Goal: Communication & Community: Ask a question

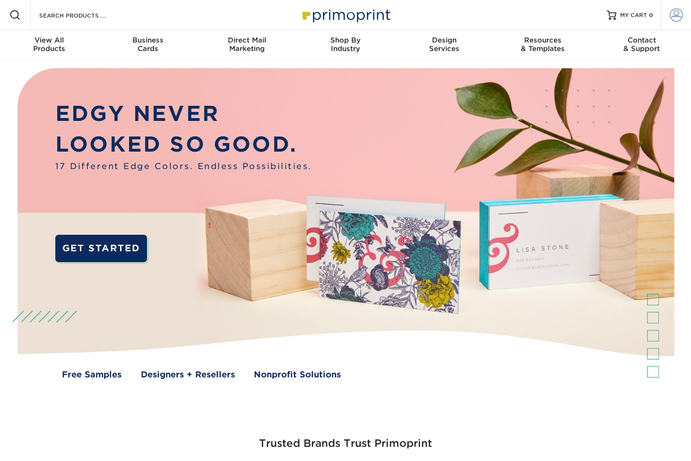
type input "blake@bmgmediaco.com"
click at [676, 17] on span at bounding box center [675, 15] width 13 height 13
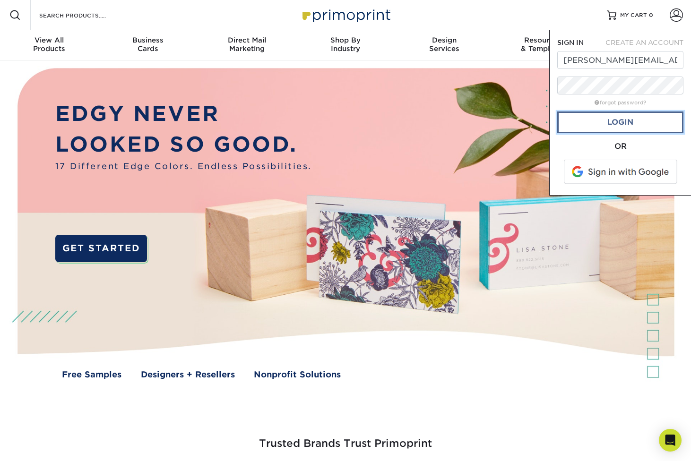
click at [616, 124] on link "Login" at bounding box center [620, 122] width 126 height 22
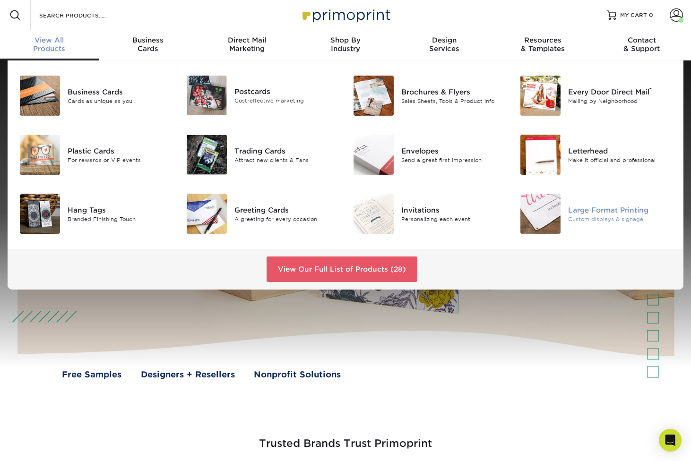
click at [608, 210] on div "Large Format Printing" at bounding box center [620, 210] width 104 height 10
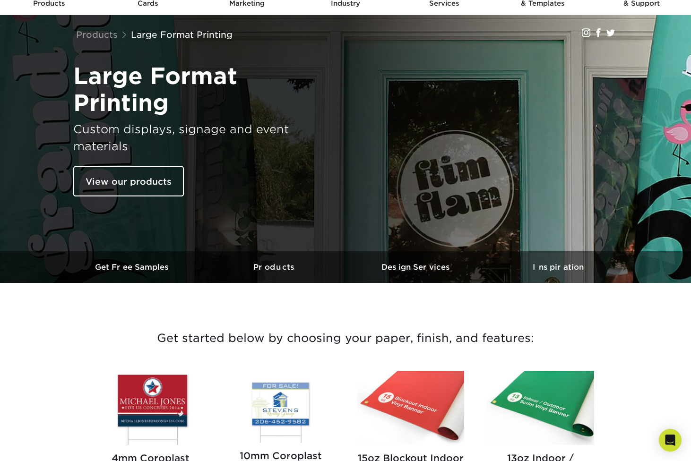
scroll to position [51, 0]
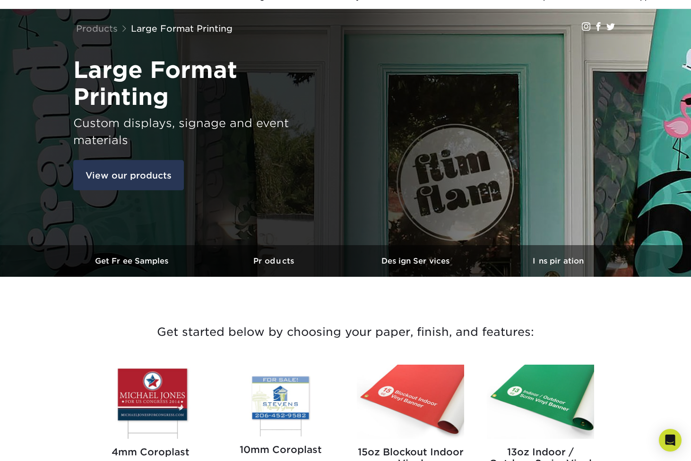
click at [141, 180] on link "View our products" at bounding box center [128, 175] width 111 height 30
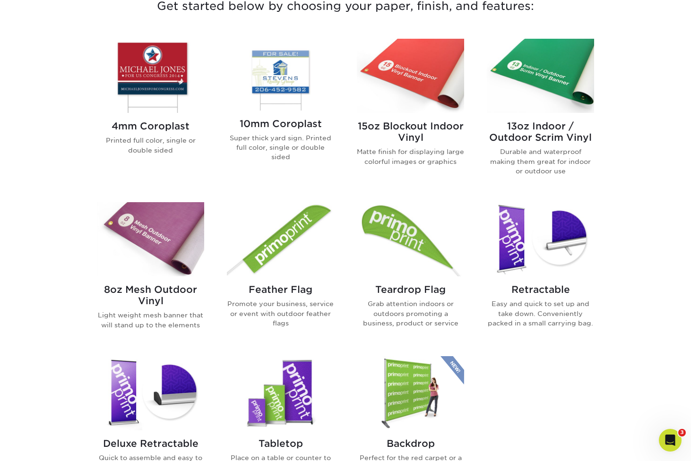
scroll to position [392, 0]
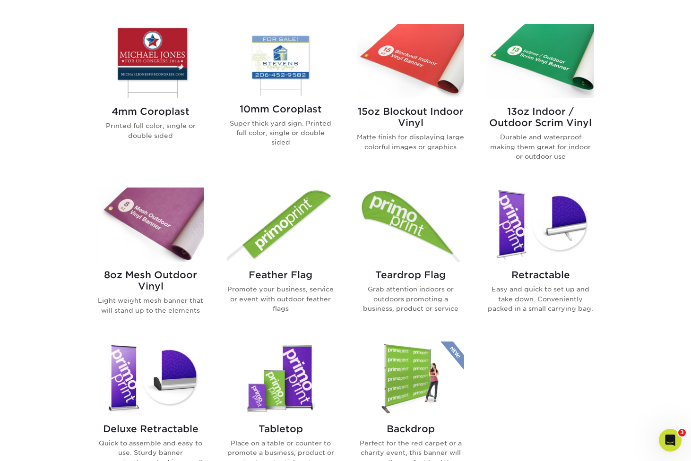
click at [419, 281] on h2 "Teardrop Flag" at bounding box center [410, 274] width 107 height 11
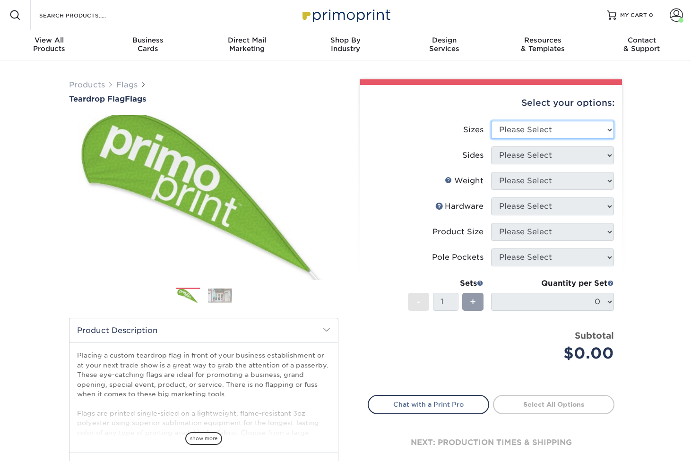
click at [533, 134] on select "Please Select 24" x 36" 24" x 81" 32" x 70" 32" x 99" 32" x 123" 36" x 123" 37"…" at bounding box center [552, 130] width 123 height 18
select select "57.00x142.00"
click at [491, 121] on select "Please Select 24" x 36" 24" x 81" 32" x 70" 32" x 99" 32" x 123" 36" x 123" 37"…" at bounding box center [552, 130] width 123 height 18
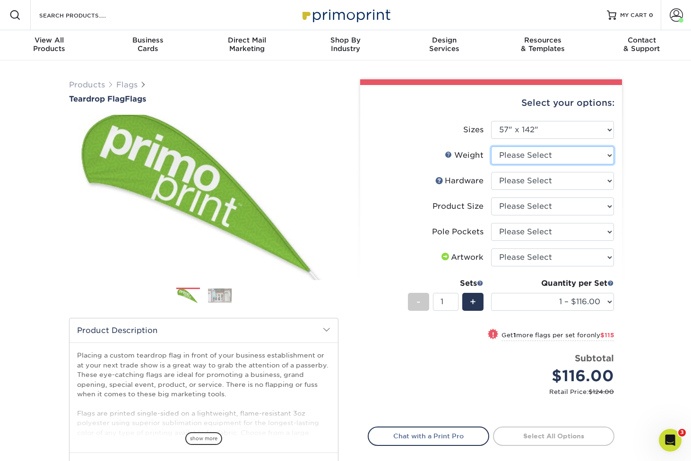
click at [573, 158] on select "Please Select 3OZPOLY" at bounding box center [552, 155] width 123 height 18
select select "3OZPOLY"
click at [491, 146] on select "Please Select 3OZPOLY" at bounding box center [552, 155] width 123 height 18
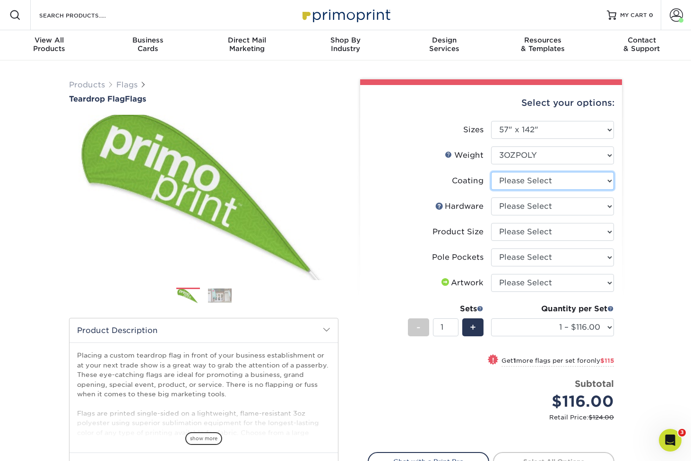
click at [590, 181] on select at bounding box center [552, 181] width 123 height 18
select select "3e7618de-abca-4bda-9f97-8b9129e913d8"
click at [491, 172] on select at bounding box center [552, 181] width 123 height 18
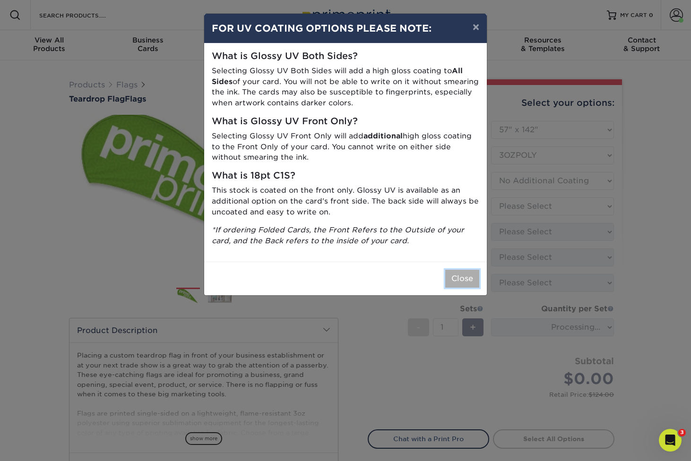
click at [459, 278] on button "Close" at bounding box center [462, 279] width 34 height 18
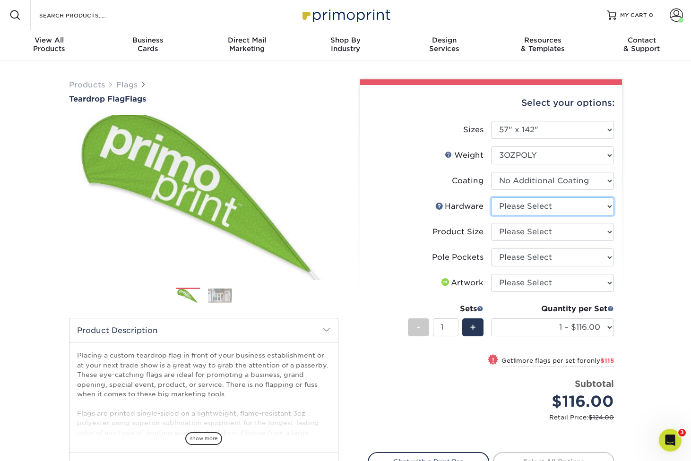
click at [551, 212] on select "Please Select 14ft Indoor Cross Base 14ft Outdoor Ground Stake None (Pole Not I…" at bounding box center [552, 206] width 123 height 18
select select "e0cd107b-dce6-4795-b045-0047b043af06"
click at [491, 197] on select "Please Select 14ft Indoor Cross Base 14ft Outdoor Ground Stake None (Pole Not I…" at bounding box center [552, 206] width 123 height 18
click at [577, 231] on select "Please Select 14ft" at bounding box center [552, 232] width 123 height 18
select select "cc5a77e8-ed58-4422-bbca-61734cf90f29"
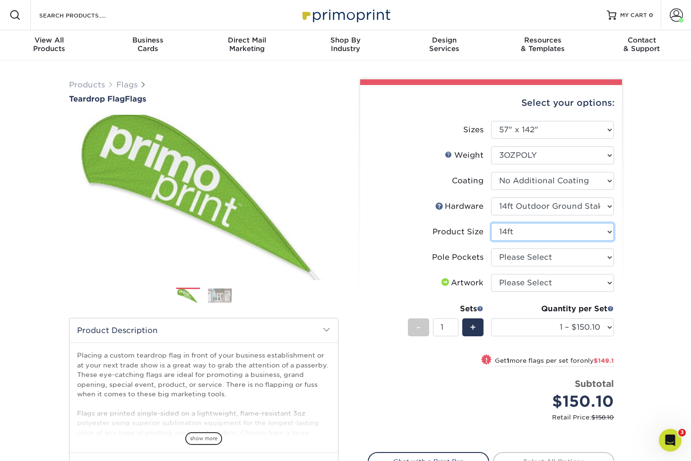
click at [491, 223] on select "Please Select 14ft" at bounding box center [552, 232] width 123 height 18
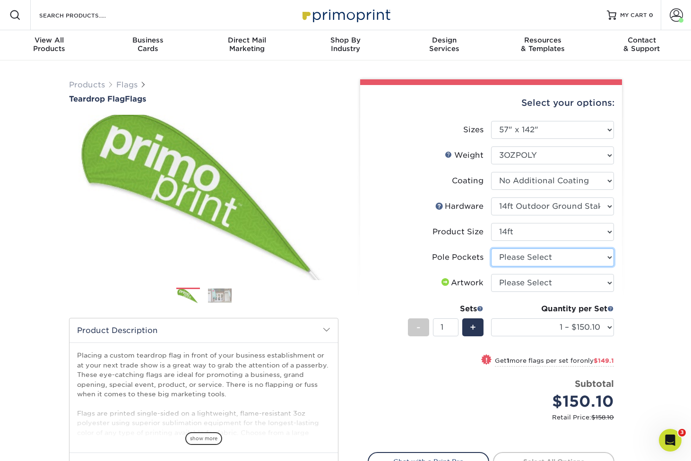
click at [571, 258] on select "Please Select Pole Pocket on Left Pole Pocket on Right" at bounding box center [552, 257] width 123 height 18
select select "17637b51-123c-45a9-814d-5e120dd7374e"
click at [491, 248] on select "Please Select Pole Pocket on Left Pole Pocket on Right" at bounding box center [552, 257] width 123 height 18
click at [570, 287] on select "Please Select I will upload files I need a design - $50" at bounding box center [552, 283] width 123 height 18
select select "upload"
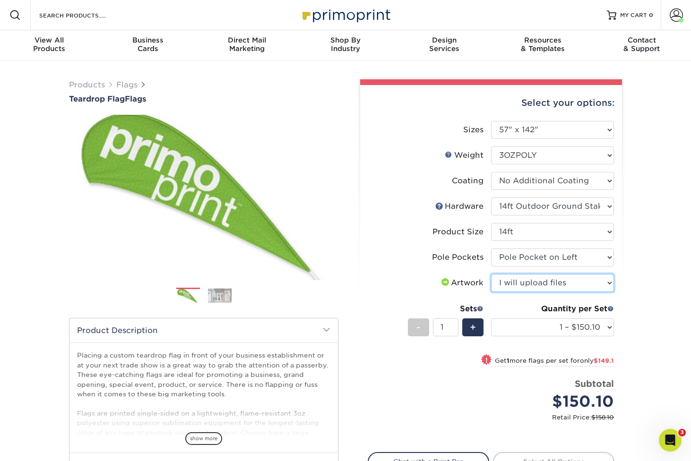
click at [491, 274] on select "Please Select I will upload files I need a design - $50" at bounding box center [552, 283] width 123 height 18
click at [218, 291] on img at bounding box center [220, 295] width 24 height 15
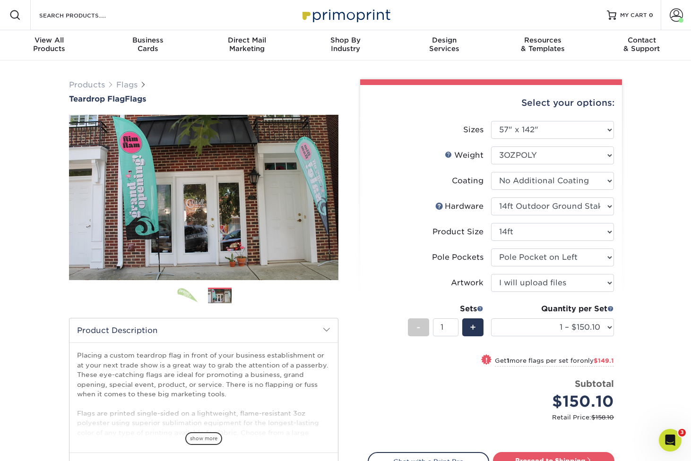
click at [221, 297] on img at bounding box center [220, 296] width 24 height 15
click at [466, 323] on div "+" at bounding box center [472, 327] width 21 height 18
type input "2"
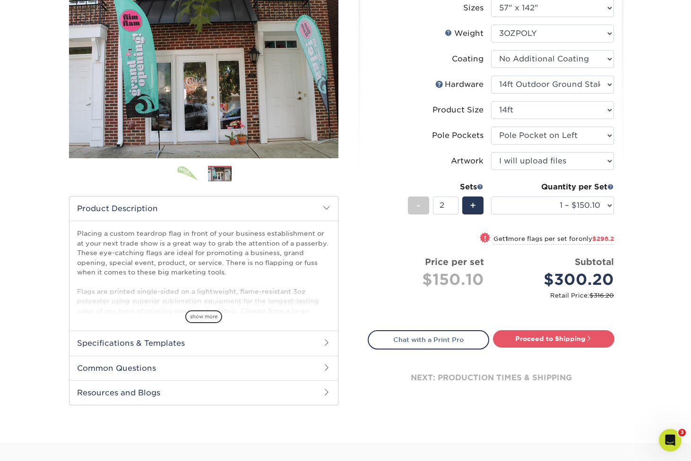
scroll to position [129, 0]
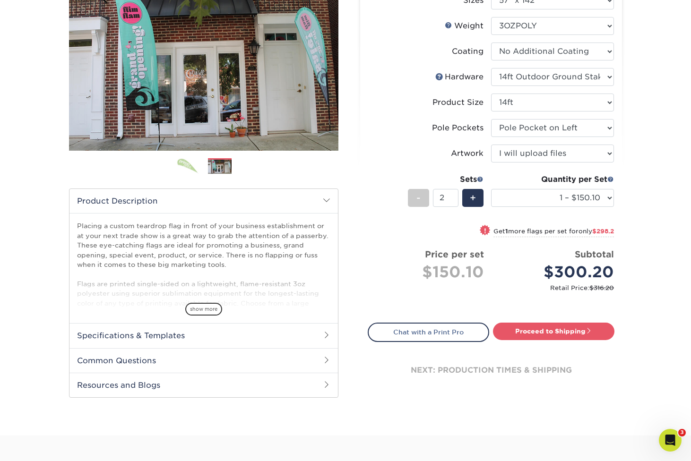
click at [192, 335] on h2 "Specifications & Templates" at bounding box center [203, 335] width 268 height 25
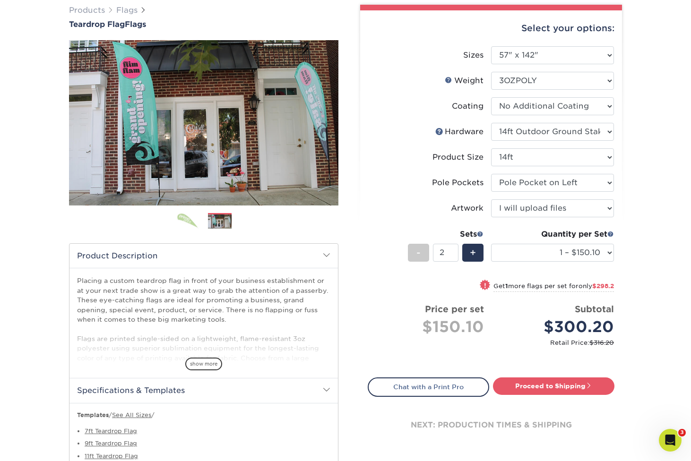
scroll to position [65, 0]
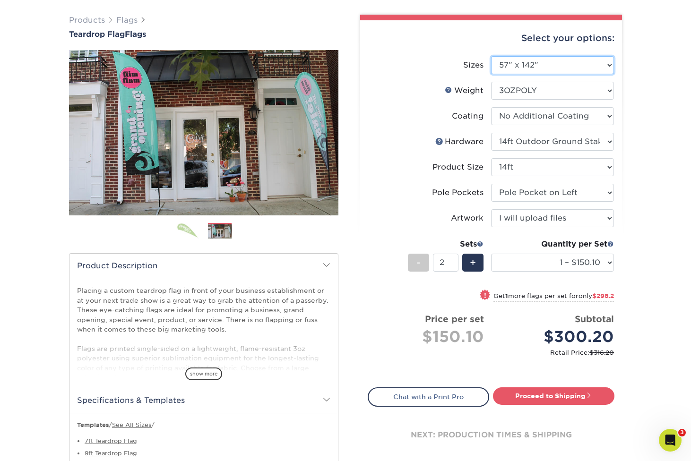
click at [575, 67] on select "Please Select 24" x 36" 24" x 81" 32" x 70" 32" x 99" 32" x 123" 36" x 123" 37"…" at bounding box center [552, 65] width 123 height 18
click at [610, 61] on select "Please Select 24" x 36" 24" x 81" 32" x 70" 32" x 99" 32" x 123" 36" x 123" 37"…" at bounding box center [552, 65] width 123 height 18
select select "44.00x87.00"
click at [491, 56] on select "Please Select 24" x 36" 24" x 81" 32" x 70" 32" x 99" 32" x 123" 36" x 123" 37"…" at bounding box center [552, 65] width 123 height 18
select select "-1"
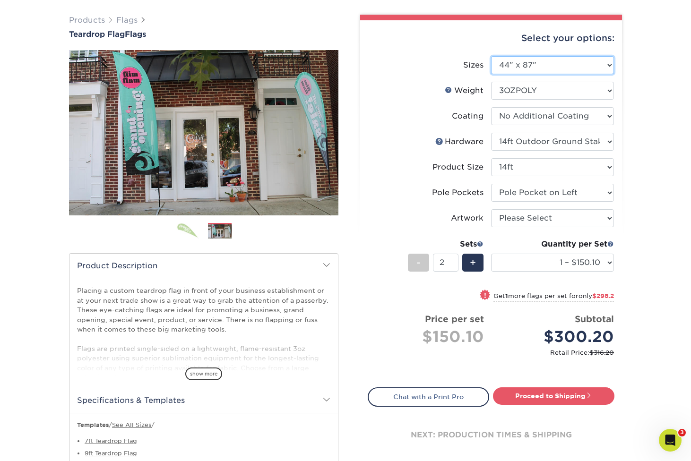
select select "-1"
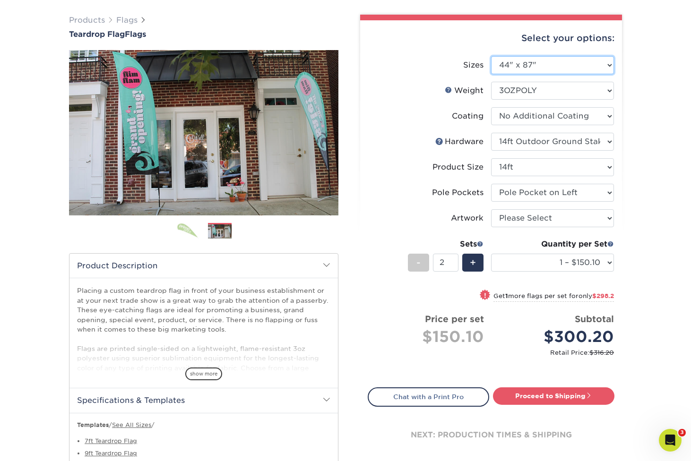
select select "-1"
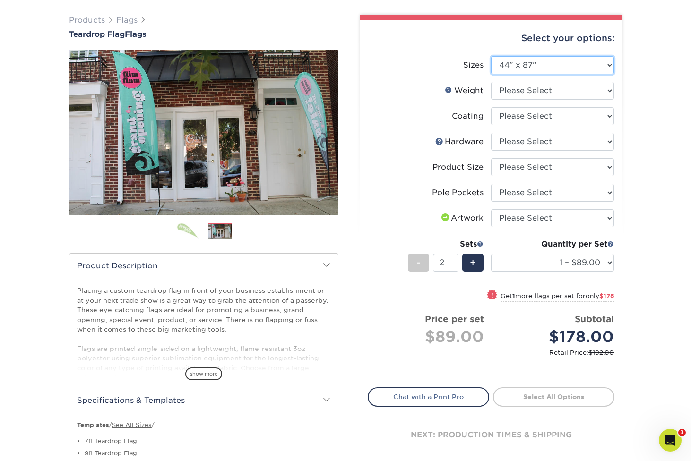
click at [595, 64] on select "Please Select 24" x 36" 24" x 81" 32" x 70" 32" x 99" 32" x 123" 36" x 123" 37"…" at bounding box center [552, 65] width 123 height 18
select select "57.00x142.00"
click at [491, 56] on select "Please Select 24" x 36" 24" x 81" 32" x 70" 32" x 99" 32" x 123" 36" x 123" 37"…" at bounding box center [552, 65] width 123 height 18
select select "-1"
click at [564, 65] on select "Please Select 24" x 36" 24" x 81" 32" x 70" 32" x 99" 32" x 123" 36" x 123" 37"…" at bounding box center [552, 65] width 123 height 18
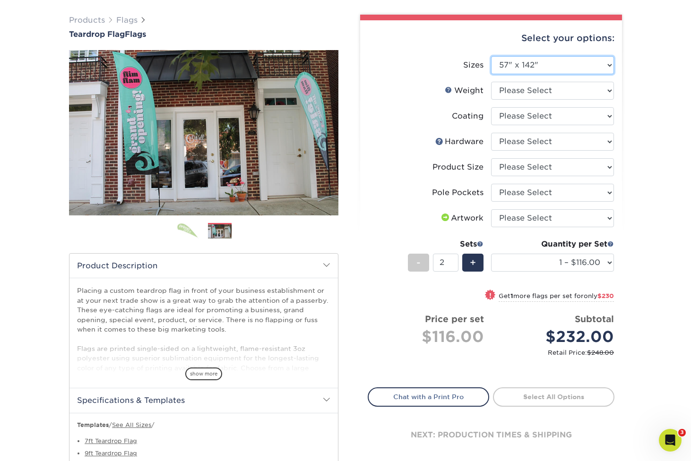
select select "37.00x161.00"
click at [491, 56] on select "Please Select 24" x 36" 24" x 81" 32" x 70" 32" x 99" 32" x 123" 36" x 123" 37"…" at bounding box center [552, 65] width 123 height 18
select select "-1"
click at [593, 61] on select "Please Select 24" x 36" 24" x 81" 32" x 70" 32" x 99" 32" x 123" 36" x 123" 37"…" at bounding box center [552, 65] width 123 height 18
click at [491, 56] on select "Please Select 24" x 36" 24" x 81" 32" x 70" 32" x 99" 32" x 123" 36" x 123" 37"…" at bounding box center [552, 65] width 123 height 18
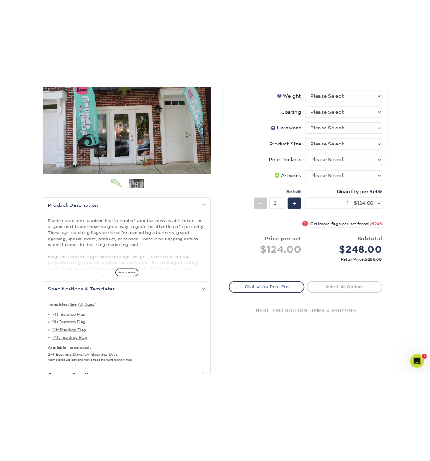
scroll to position [145, 0]
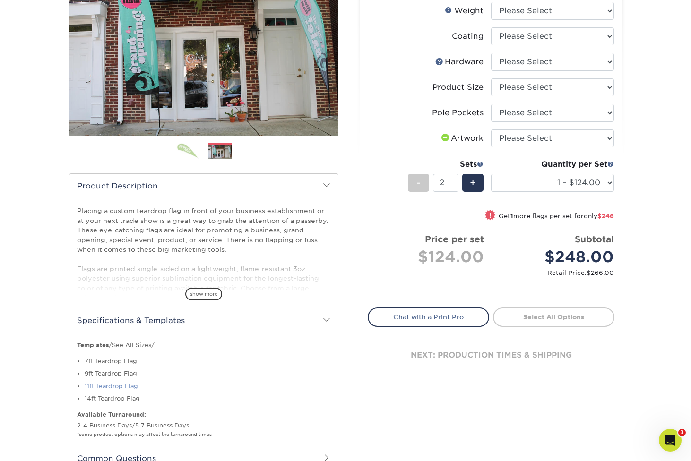
click at [128, 385] on link "11ft Teardrop Flag" at bounding box center [111, 386] width 53 height 7
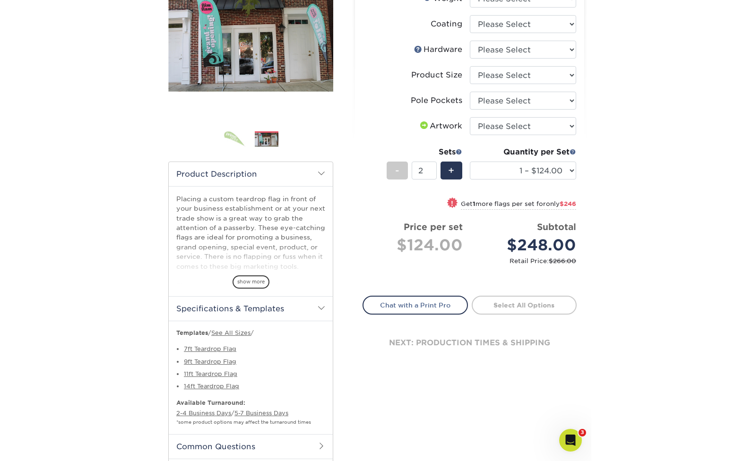
scroll to position [144, 0]
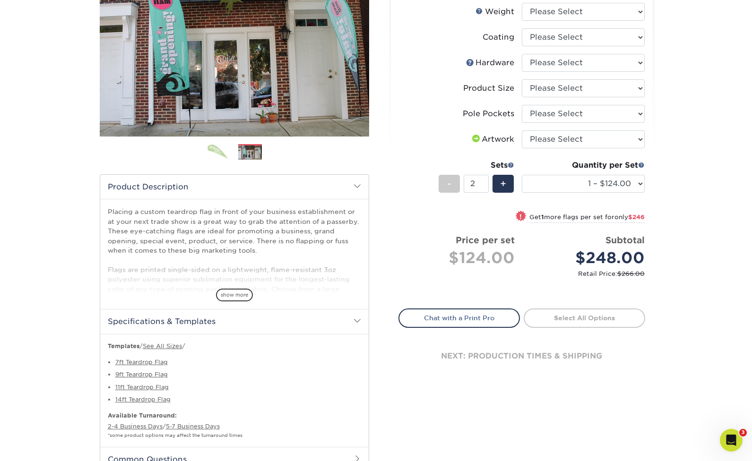
click at [690, 247] on div "Products Flags Teardrop Flag Flags Next" at bounding box center [376, 226] width 752 height 618
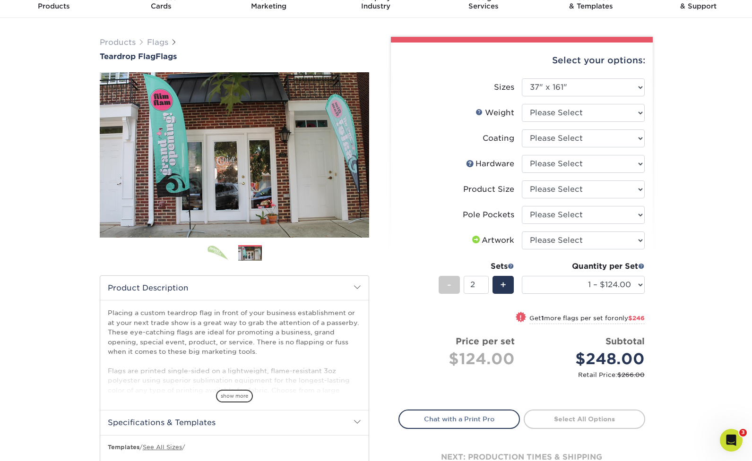
scroll to position [0, 0]
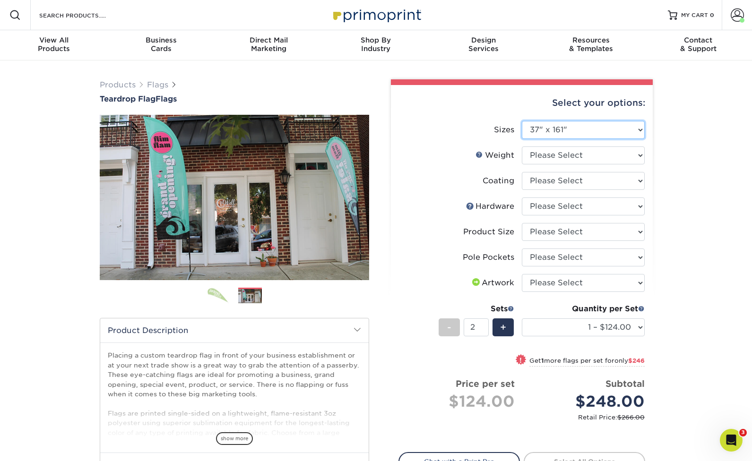
click at [614, 133] on select "Please Select 24" x 36" 24" x 81" 32" x 70" 32" x 99" 32" x 123" 36" x 123" 37"…" at bounding box center [583, 130] width 123 height 18
click at [583, 159] on select "Please Select 3OZPOLY" at bounding box center [583, 155] width 123 height 18
select select "3OZPOLY"
click at [522, 146] on select "Please Select 3OZPOLY" at bounding box center [583, 155] width 123 height 18
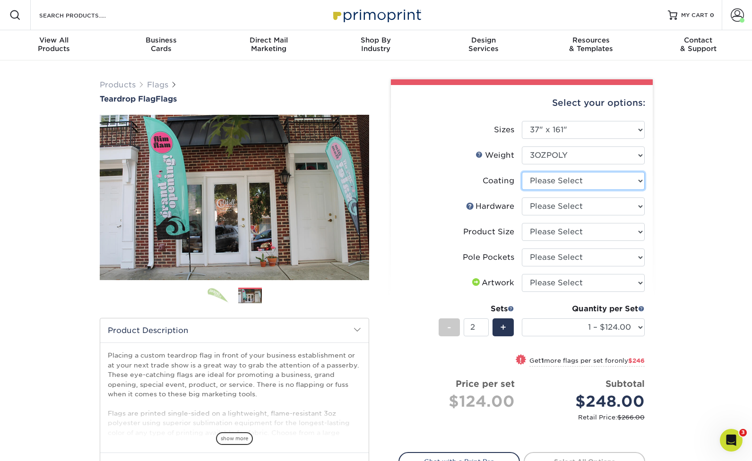
click at [599, 180] on select at bounding box center [583, 181] width 123 height 18
select select "3e7618de-abca-4bda-9f97-8b9129e913d8"
click at [522, 172] on select at bounding box center [583, 181] width 123 height 18
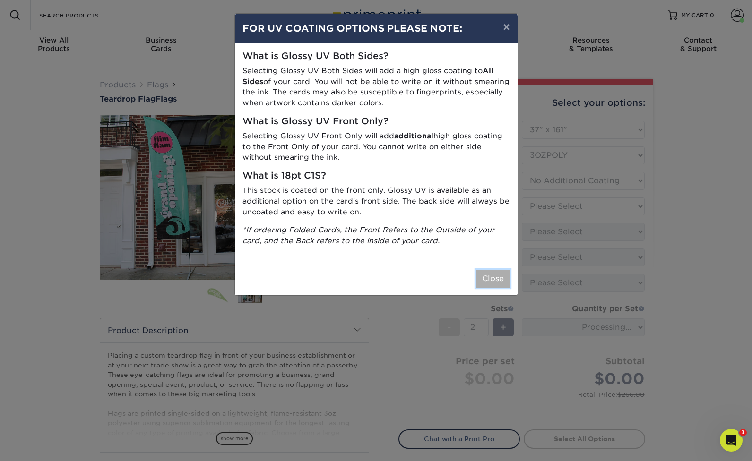
click at [493, 275] on button "Close" at bounding box center [493, 279] width 34 height 18
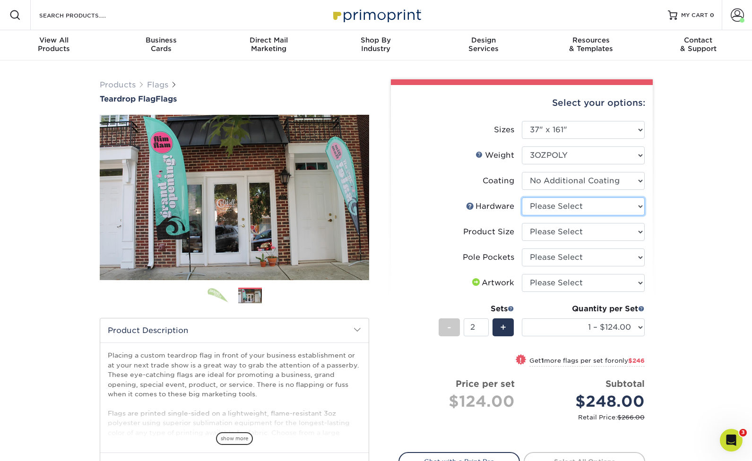
click at [618, 212] on select "Please Select 15ft Indoor Cross Base 15ft Outdoor Ground Stake None (Pole Not I…" at bounding box center [583, 206] width 123 height 18
select select "62a0d4fe-dc64-41c7-bbc9-4b6acc86bfb4"
click at [522, 197] on select "Please Select 15ft Indoor Cross Base 15ft Outdoor Ground Stake None (Pole Not I…" at bounding box center [583, 206] width 123 height 18
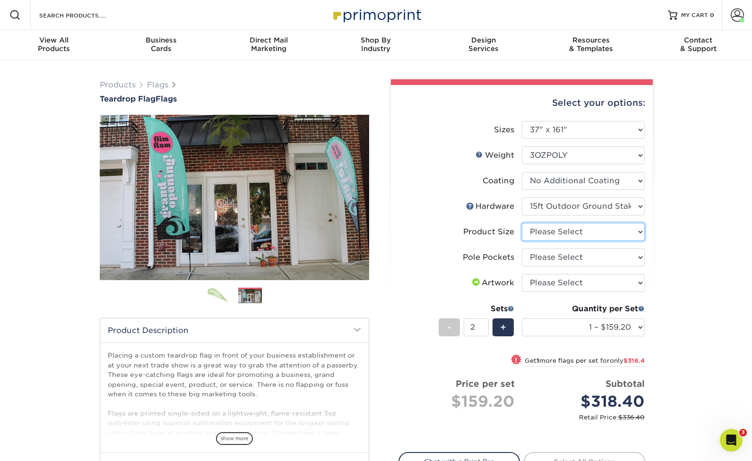
click at [601, 223] on select "Please Select 15ft" at bounding box center [583, 232] width 123 height 18
select select "99bb4623-8c84-43a6-8397-8d47887ffe4a"
click at [522, 223] on select "Please Select 15ft" at bounding box center [583, 232] width 123 height 18
click at [599, 139] on li "Sizes Please Select 24" x 36" 24" x 81" 32" x 70" 32" x 99" 32" x 123" 36" x 12…" at bounding box center [522, 134] width 246 height 26
click at [599, 130] on select "Please Select 24" x 36" 24" x 81" 32" x 70" 32" x 99" 32" x 123" 36" x 123" 37"…" at bounding box center [583, 130] width 123 height 18
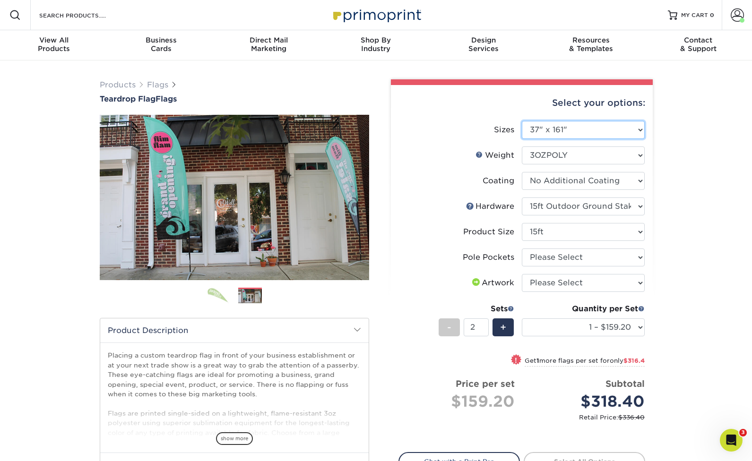
select select "36.00x123.00"
click at [522, 121] on select "Please Select 24" x 36" 24" x 81" 32" x 70" 32" x 99" 32" x 123" 36" x 123" 37"…" at bounding box center [583, 130] width 123 height 18
select select "-1"
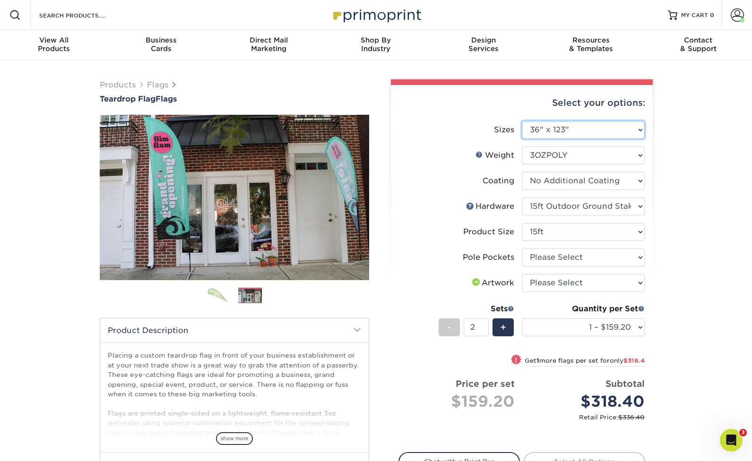
select select "-1"
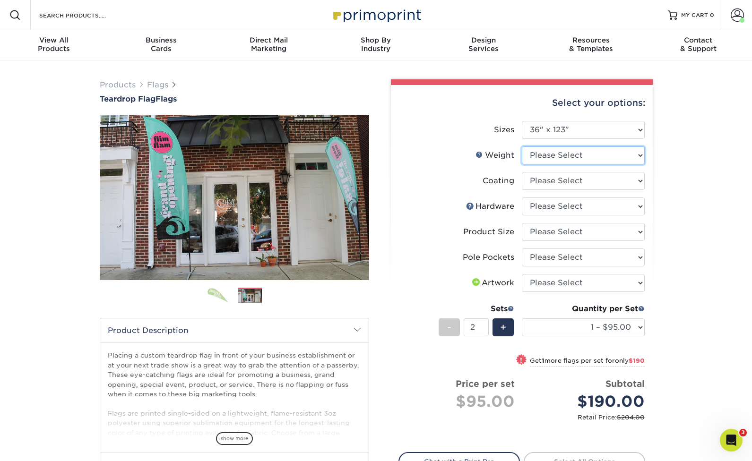
click at [597, 156] on select "Please Select 3OZPOLY" at bounding box center [583, 155] width 123 height 18
select select "3OZPOLY"
click at [522, 146] on select "Please Select 3OZPOLY" at bounding box center [583, 155] width 123 height 18
click at [600, 181] on select at bounding box center [583, 181] width 123 height 18
select select "3e7618de-abca-4bda-9f97-8b9129e913d8"
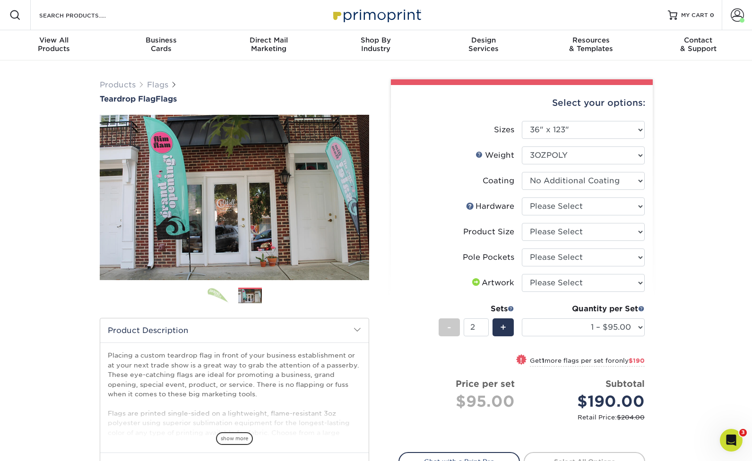
click at [522, 172] on select at bounding box center [583, 181] width 123 height 18
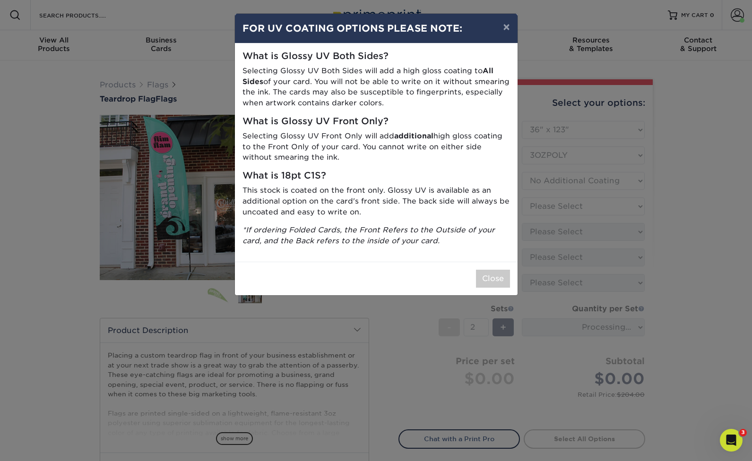
click at [602, 207] on div "× FOR UV COATING OPTIONS PLEASE NOTE: What is Glossy UV Both Sides? Selecting G…" at bounding box center [376, 230] width 752 height 461
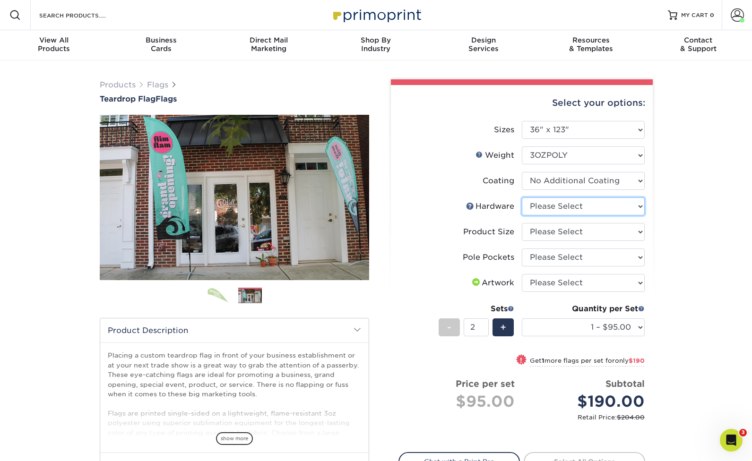
click at [602, 207] on select "Please Select 12ft pole with cross base (indoor) 12ft pole with ground stake (o…" at bounding box center [583, 206] width 123 height 18
select select "d752dabf-dd90-42ed-9847-971240186bbb"
click at [522, 197] on select "Please Select 12ft pole with cross base (indoor) 12ft pole with ground stake (o…" at bounding box center [583, 206] width 123 height 18
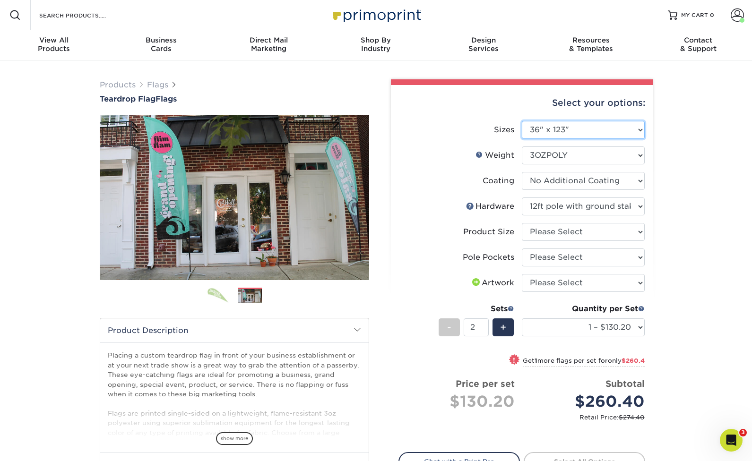
click at [621, 128] on select "Please Select 24" x 36" 24" x 81" 32" x 70" 32" x 99" 32" x 123" 36" x 123" 37"…" at bounding box center [583, 130] width 123 height 18
click at [614, 232] on select "Please Select 12ft Jumbo" at bounding box center [583, 232] width 123 height 18
click at [522, 223] on select "Please Select 12ft Jumbo" at bounding box center [583, 232] width 123 height 18
click at [625, 234] on select "Please Select 12ft Jumbo" at bounding box center [583, 232] width 123 height 18
select select "0fbccbc4-a178-48b3-a0e3-8cb8136562f0"
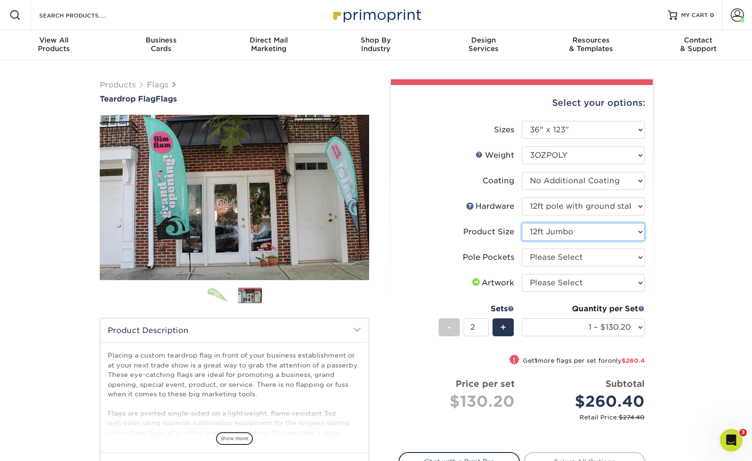
click at [522, 223] on select "Please Select 12ft Jumbo" at bounding box center [583, 232] width 123 height 18
click at [619, 257] on select "Please Select Pole Pocket on Left Pole Pocket on Right" at bounding box center [583, 257] width 123 height 18
select select "17637b51-123c-45a9-814d-5e120dd7374e"
click at [522, 248] on select "Please Select Pole Pocket on Left Pole Pocket on Right" at bounding box center [583, 257] width 123 height 18
click at [591, 285] on select "Please Select I will upload files I need a design - $50" at bounding box center [583, 283] width 123 height 18
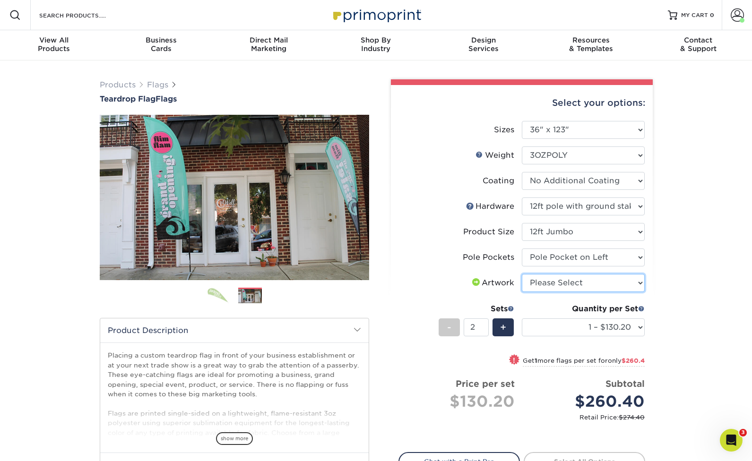
select select "upload"
click at [522, 274] on select "Please Select I will upload files I need a design - $50" at bounding box center [583, 283] width 123 height 18
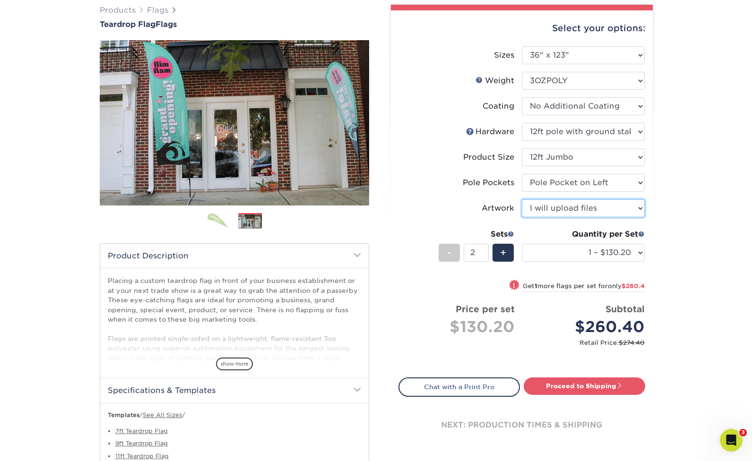
scroll to position [79, 0]
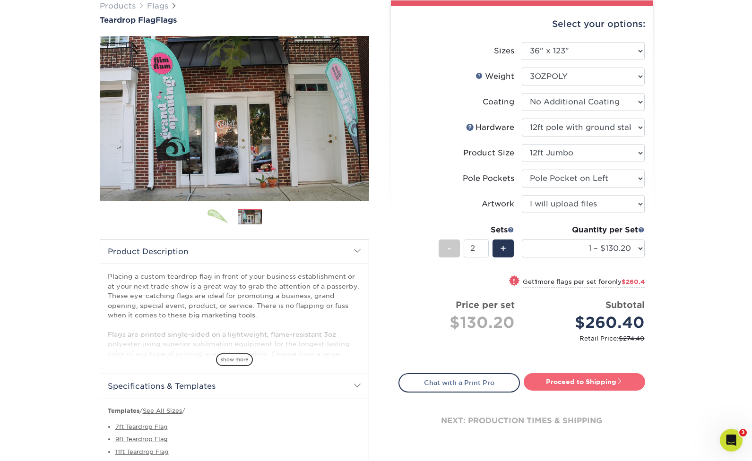
click at [601, 388] on link "Proceed to Shipping" at bounding box center [583, 381] width 121 height 17
type input "Set 1"
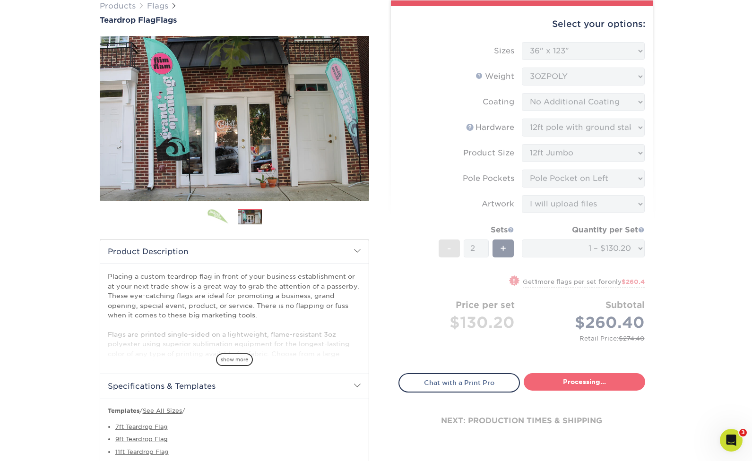
select select "4b3c7d4d-caf7-4e83-af38-1d28c78ae4e2"
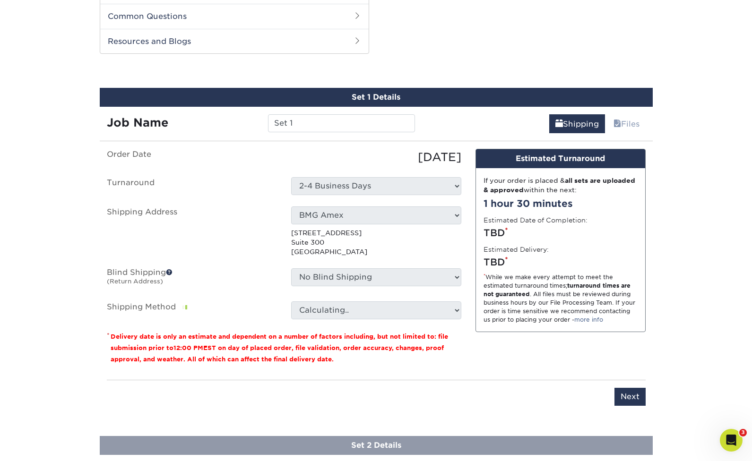
scroll to position [594, 0]
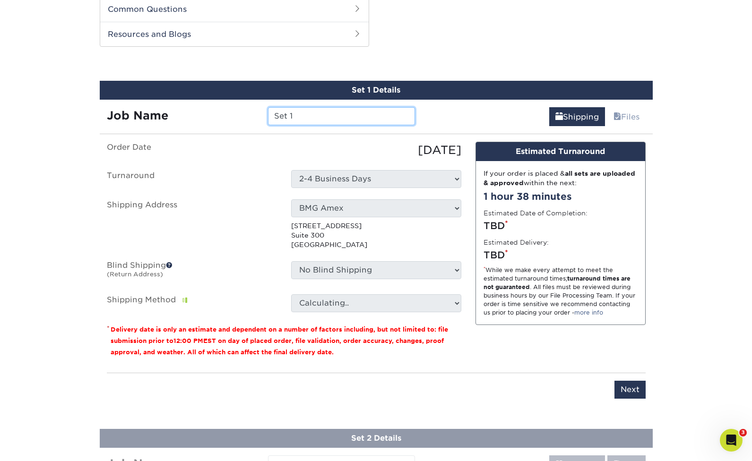
click at [323, 118] on input "Set 1" at bounding box center [341, 116] width 147 height 18
click at [385, 198] on ul "Order Date 08/13/2025 Turnaround Select One 2-4 Business Days Shipping Address …" at bounding box center [284, 227] width 354 height 171
click at [393, 207] on select "Select One Beauty Lounge BMG Amex BWM - Birmingham 3rd Floor BWM - New York (Ne…" at bounding box center [376, 208] width 170 height 18
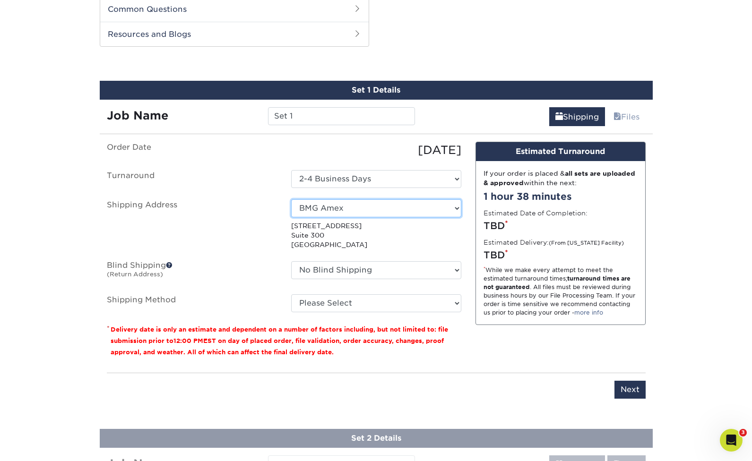
click at [412, 209] on select "Select One Beauty Lounge BMG Amex BWM - Birmingham 3rd Floor BWM - New York (Ne…" at bounding box center [376, 208] width 170 height 18
select select "newaddress"
click at [291, 199] on select "Select One Beauty Lounge BMG Amex BWM - Birmingham 3rd Floor BWM - New York (Ne…" at bounding box center [376, 208] width 170 height 18
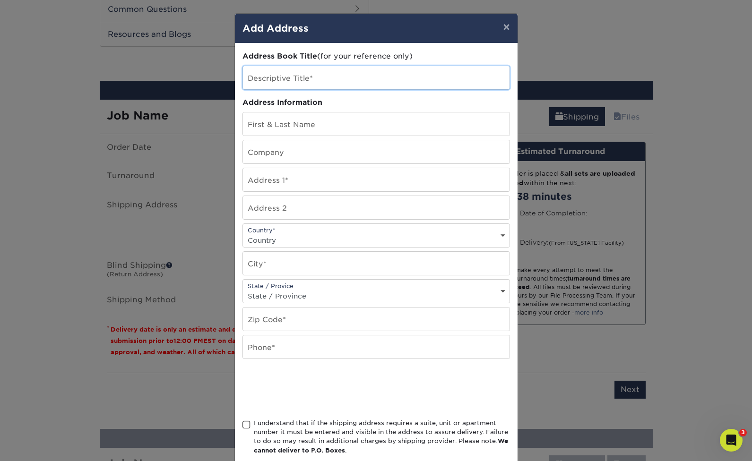
click at [332, 83] on input "text" at bounding box center [376, 77] width 266 height 23
type input "Primrose School of Rochester Hills"
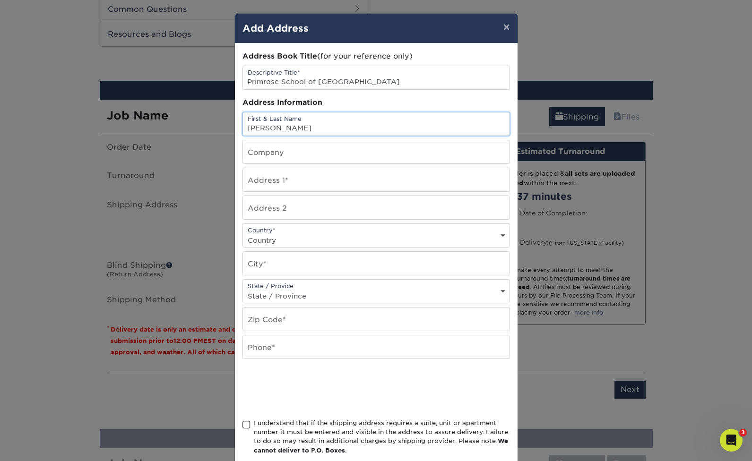
type input "Robert George"
type input "Primrose School of Rochester Hills"
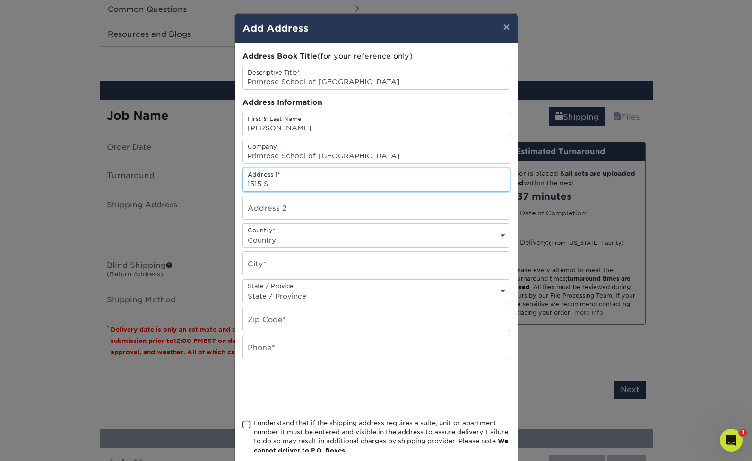
type input "1515 S Rochester Rd"
select select "US"
type input "Rochester Hills"
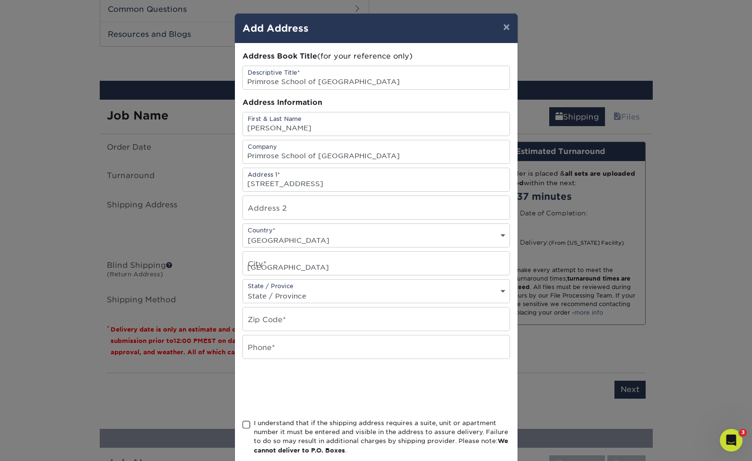
select select "MI"
type input "48307"
type input "2489630308"
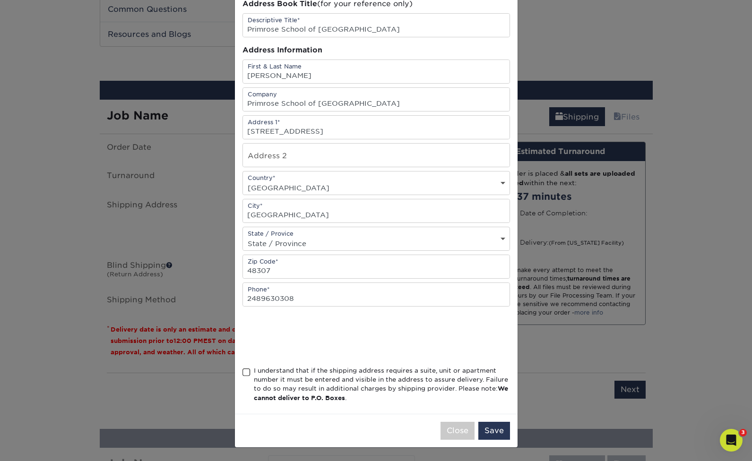
click at [243, 372] on span at bounding box center [246, 372] width 8 height 9
click at [0, 0] on input "I understand that if the shipping address requires a suite, unit or apartment n…" at bounding box center [0, 0] width 0 height 0
click at [492, 434] on button "Save" at bounding box center [494, 431] width 32 height 18
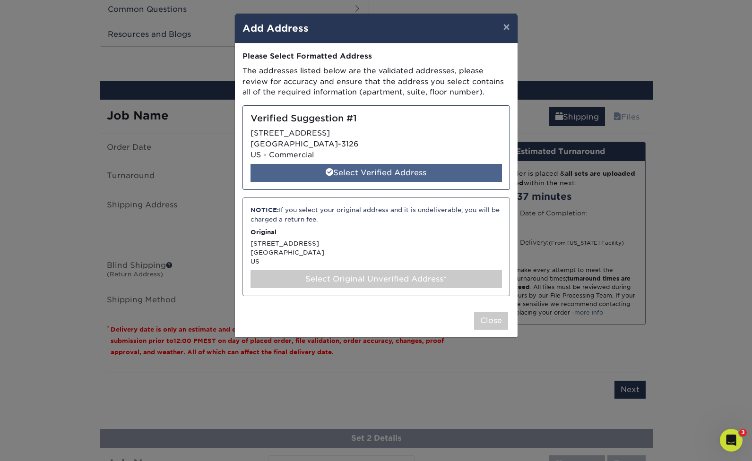
click at [367, 173] on div "Select Verified Address" at bounding box center [375, 173] width 251 height 18
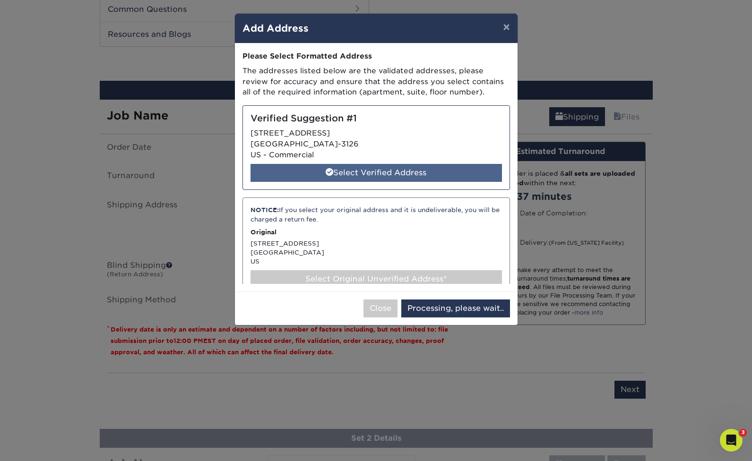
select select "285022"
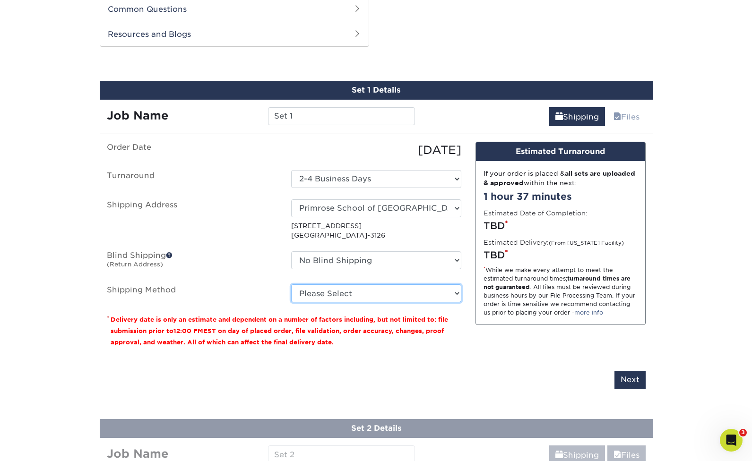
click at [361, 293] on select "Please Select Ground Shipping (+$27.94) 3 Day Shipping Service (+$35.32) 2 Day …" at bounding box center [376, 293] width 170 height 18
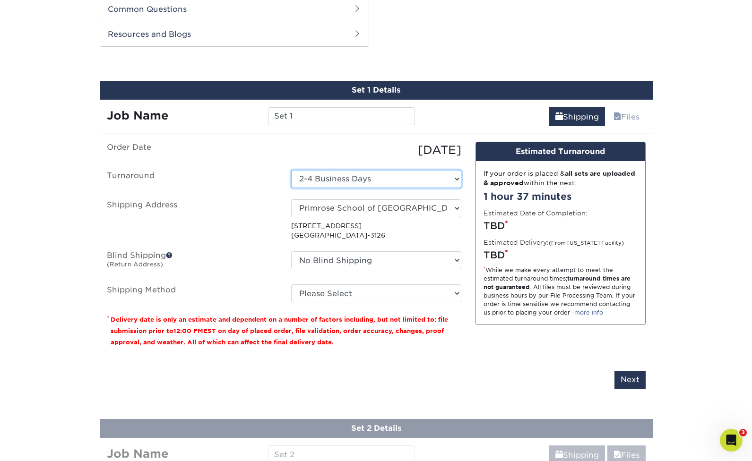
click at [381, 177] on select "Select One 2-4 Business Days" at bounding box center [376, 179] width 170 height 18
click at [291, 170] on select "Select One 2-4 Business Days" at bounding box center [376, 179] width 170 height 18
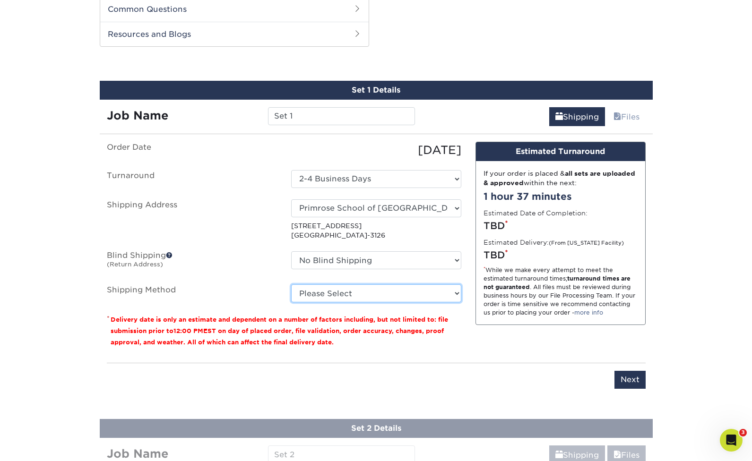
click at [368, 294] on select "Please Select Ground Shipping (+$27.94) 3 Day Shipping Service (+$35.32) 2 Day …" at bounding box center [376, 293] width 170 height 18
select select "03"
click at [291, 284] on select "Please Select Ground Shipping (+$27.94) 3 Day Shipping Service (+$35.32) 2 Day …" at bounding box center [376, 293] width 170 height 18
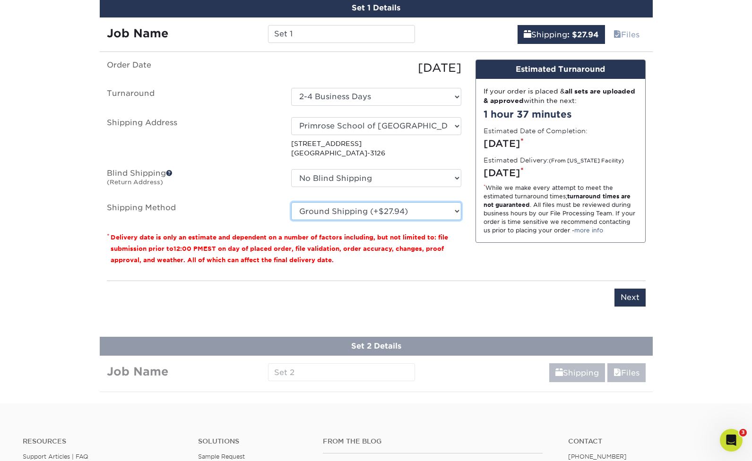
scroll to position [655, 0]
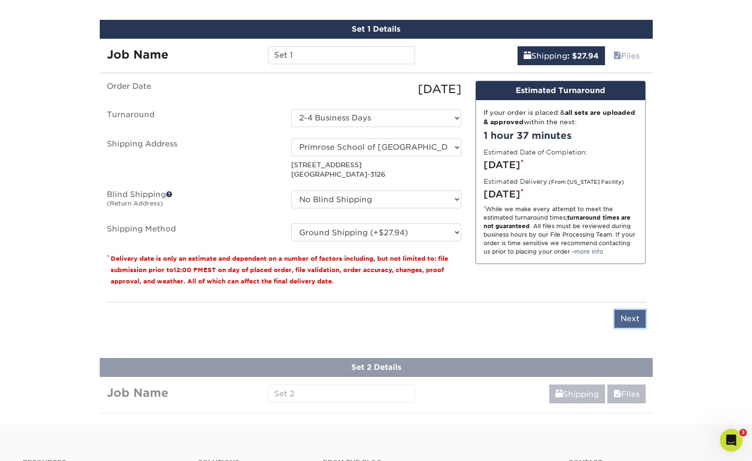
click at [625, 318] on input "Next" at bounding box center [629, 319] width 31 height 18
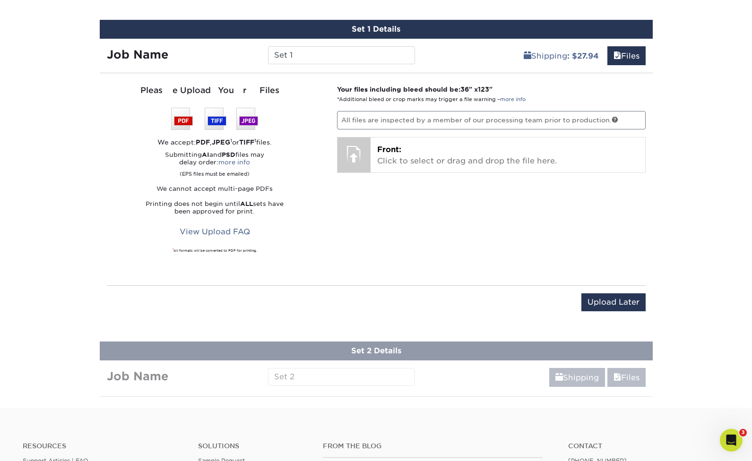
click at [458, 257] on div "Your files including bleed should be: 36 " x 123 " *Additional bleed or crop ma…" at bounding box center [491, 179] width 323 height 189
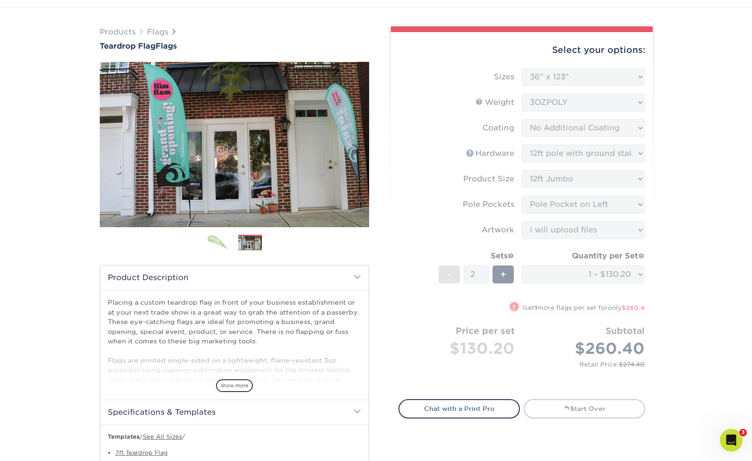
scroll to position [1, 0]
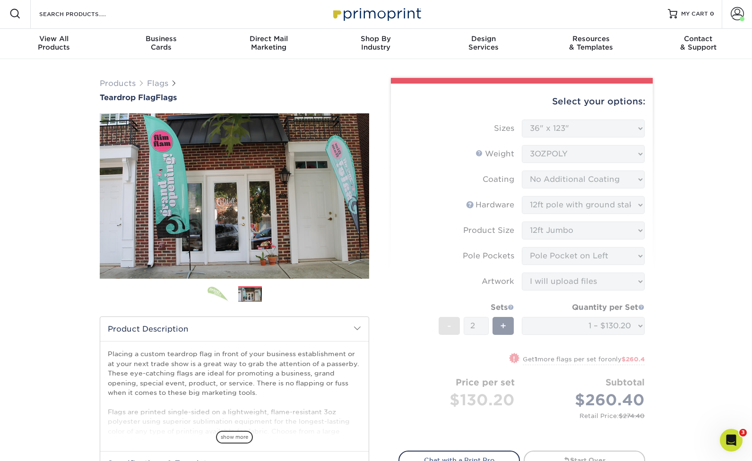
click at [582, 123] on form "Sizes Please Select 24" x 36" 24" x 81" 32" x 70" 32" x 99" 32" x 123" 36" x 12…" at bounding box center [521, 280] width 247 height 320
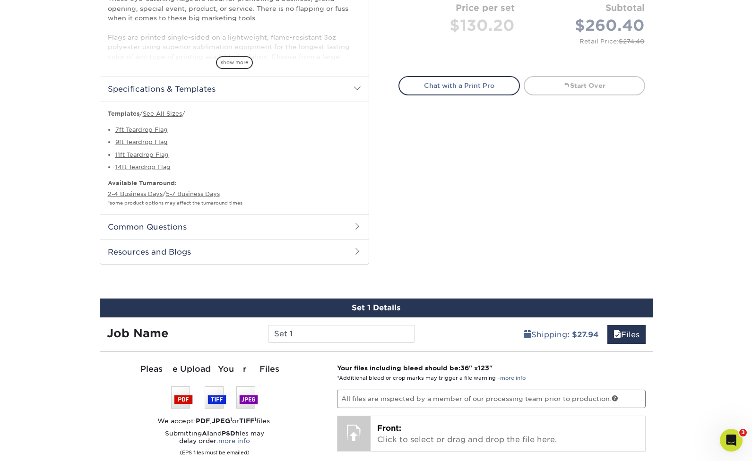
scroll to position [161, 0]
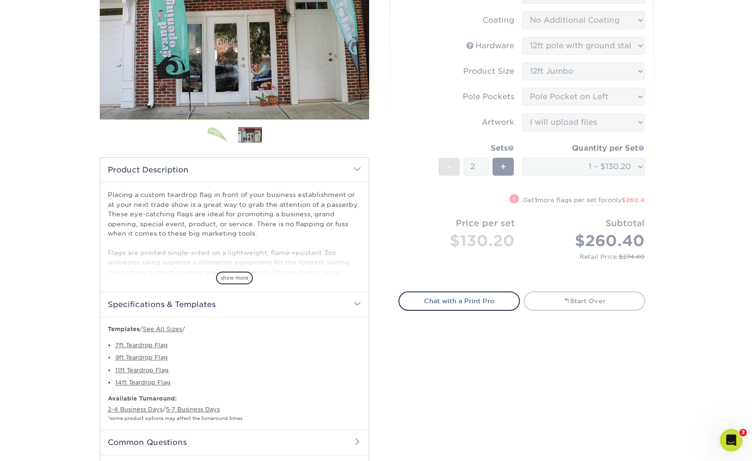
click at [249, 199] on p "Placing a custom teardrop flag in front of your business establishment or at yo…" at bounding box center [234, 296] width 253 height 212
click at [475, 231] on form "Sizes Please Select 24" x 36" 24" x 81" 32" x 70" 32" x 99" 32" x 123" 36" x 12…" at bounding box center [521, 120] width 247 height 320
click at [592, 304] on link "Start Over" at bounding box center [583, 300] width 121 height 19
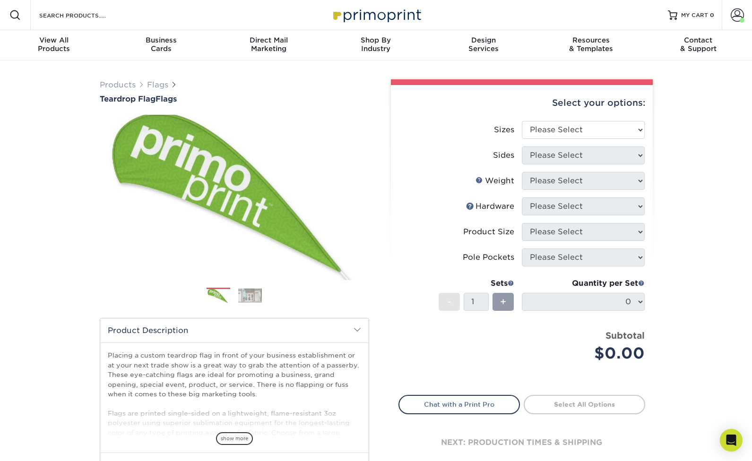
click at [253, 303] on ol at bounding box center [234, 299] width 269 height 23
click at [248, 294] on img at bounding box center [250, 295] width 24 height 15
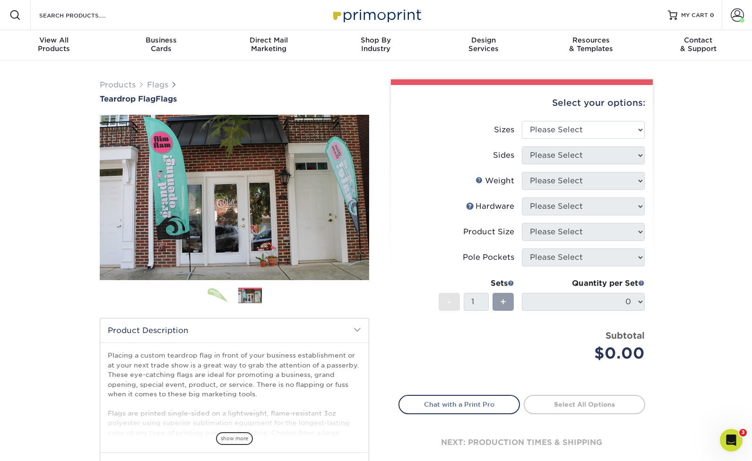
scroll to position [67, 0]
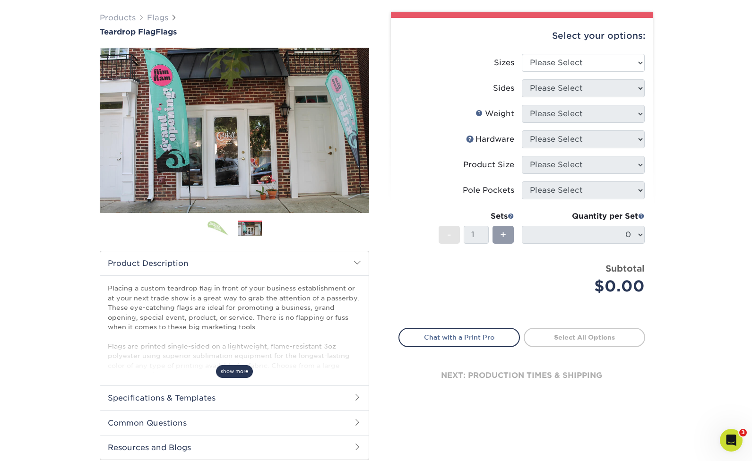
click at [238, 372] on span "show more" at bounding box center [234, 371] width 37 height 13
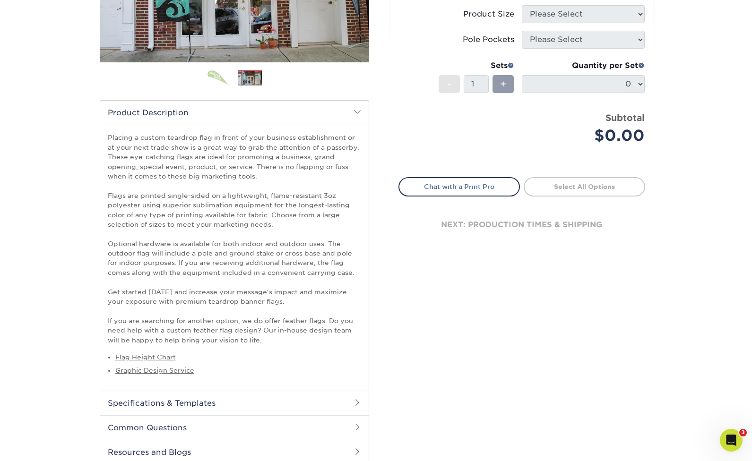
scroll to position [0, 0]
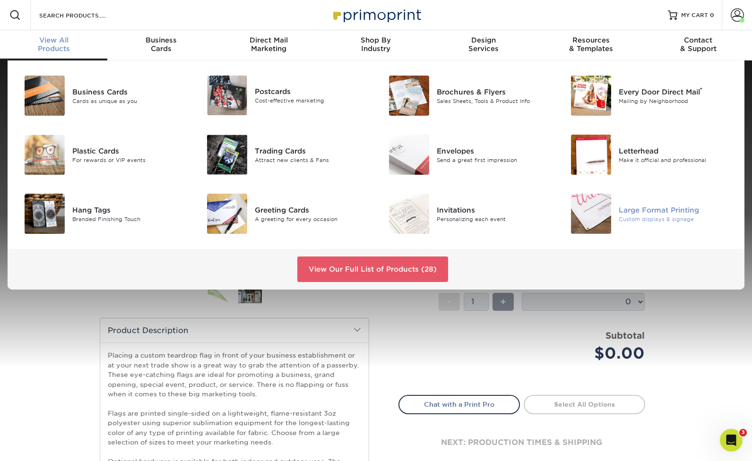
click at [656, 208] on div "Large Format Printing" at bounding box center [675, 210] width 114 height 10
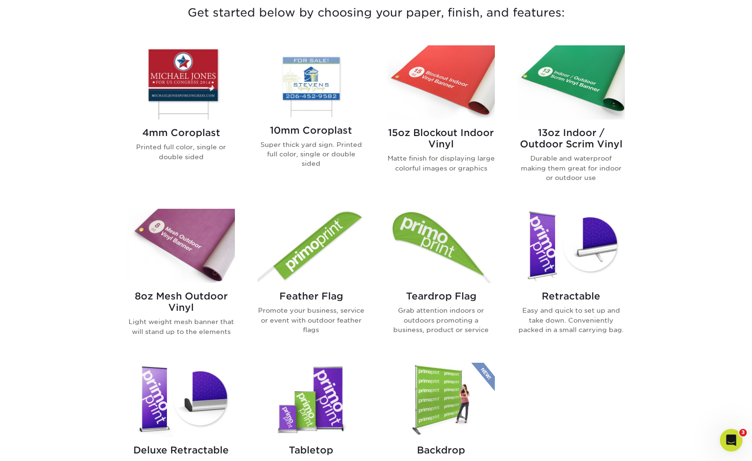
scroll to position [371, 0]
click at [440, 295] on h2 "Teardrop Flag" at bounding box center [440, 295] width 107 height 11
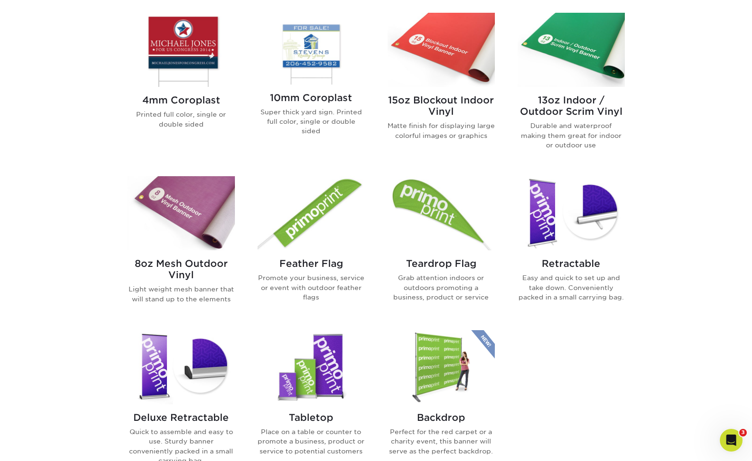
click at [302, 212] on img at bounding box center [310, 213] width 107 height 74
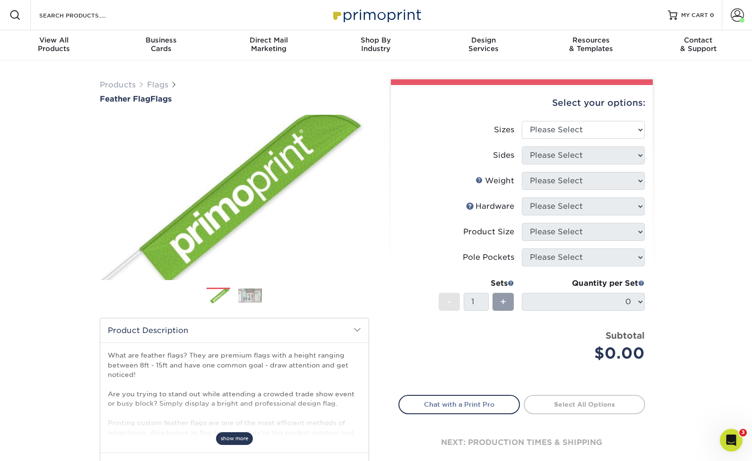
click at [223, 435] on span "show more" at bounding box center [234, 438] width 37 height 13
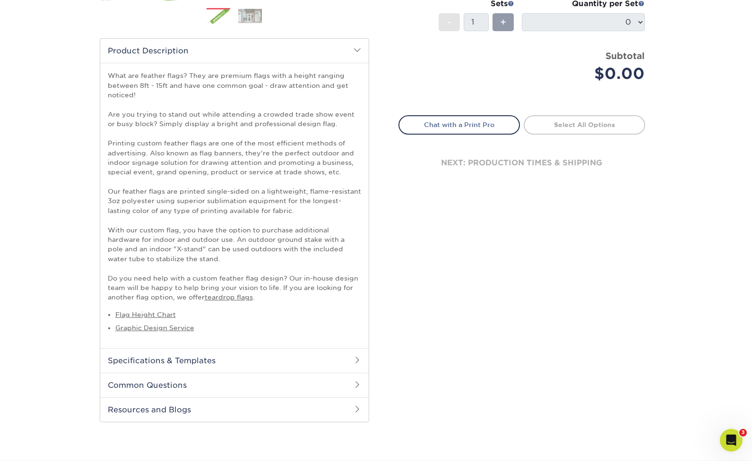
scroll to position [294, 0]
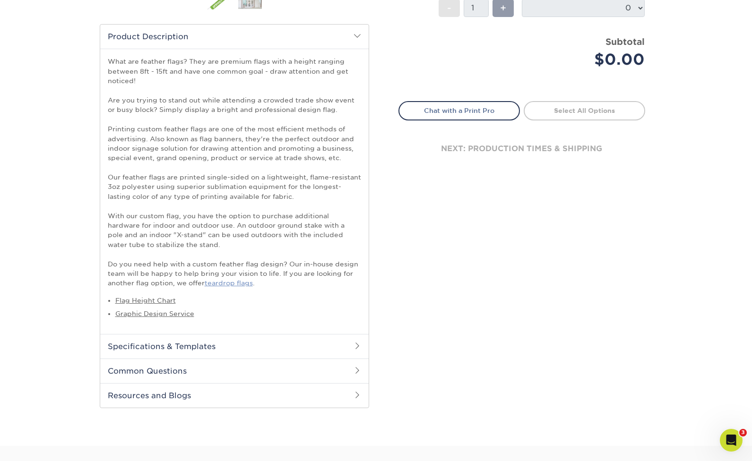
click at [233, 280] on link "teardrop flags" at bounding box center [229, 283] width 48 height 8
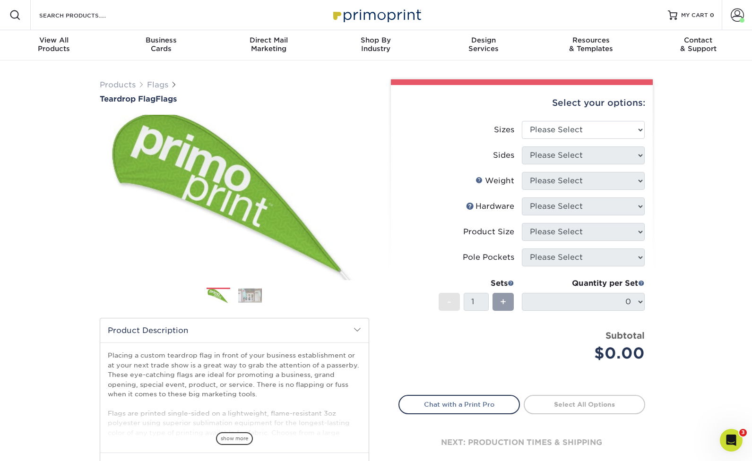
click at [731, 439] on icon "Open Intercom Messenger" at bounding box center [730, 440] width 7 height 8
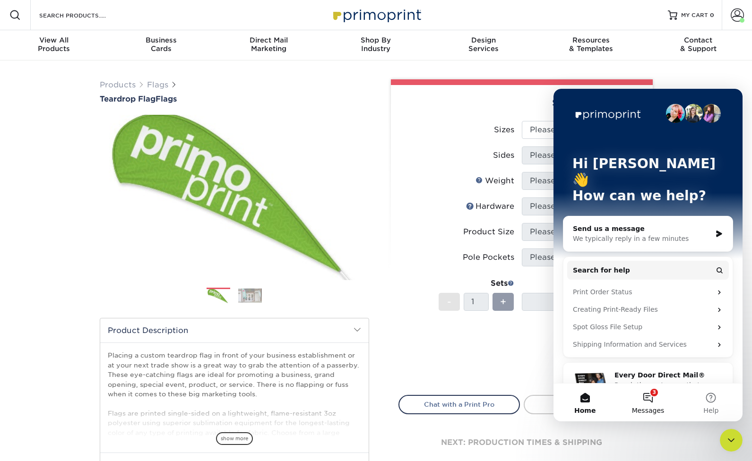
click at [648, 398] on button "3 Messages" at bounding box center [647, 403] width 63 height 38
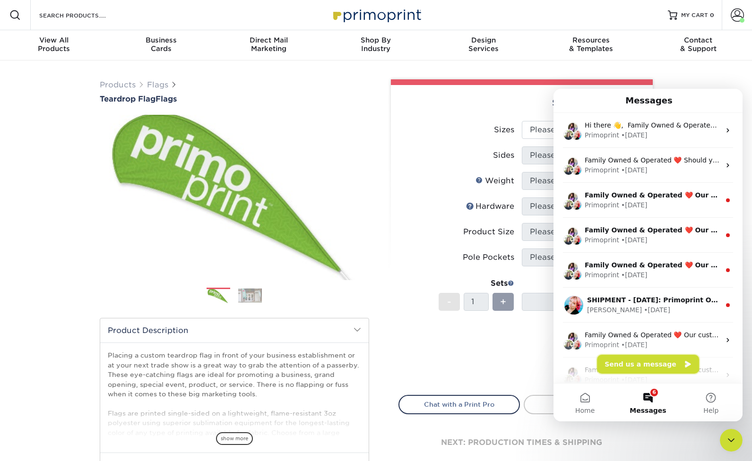
click at [658, 355] on button "Send us a message" at bounding box center [648, 364] width 102 height 19
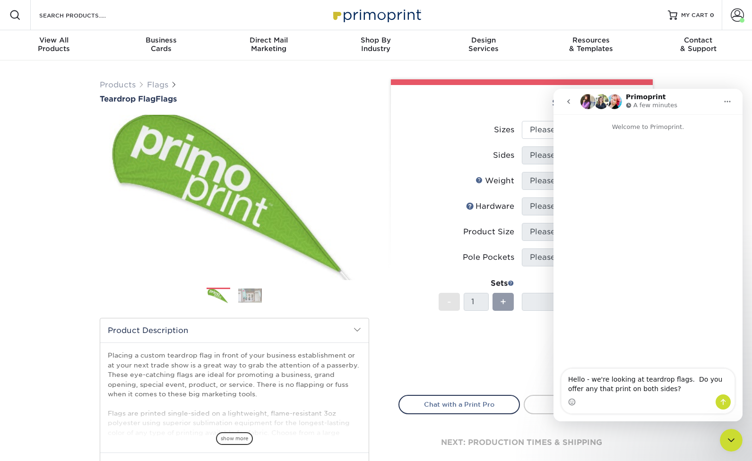
type textarea "Hello - we're looking at teardrop flags. Do you offer any that print on both si…"
click at [718, 403] on button "Send a message…" at bounding box center [722, 401] width 15 height 15
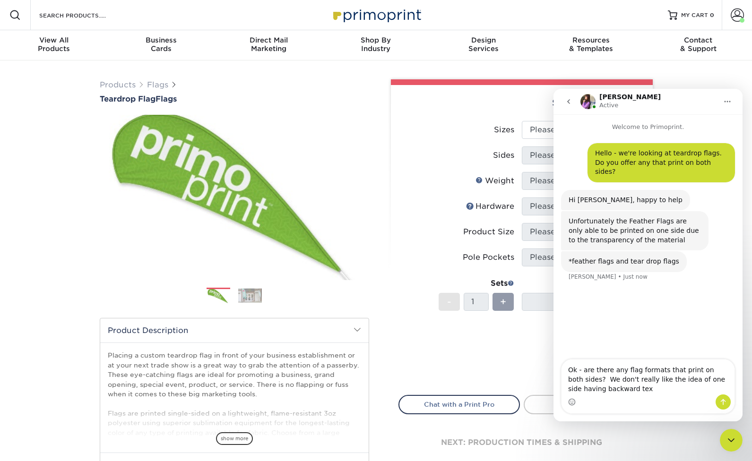
type textarea "Ok - are there any flag formats that print on both sides? We don't really like …"
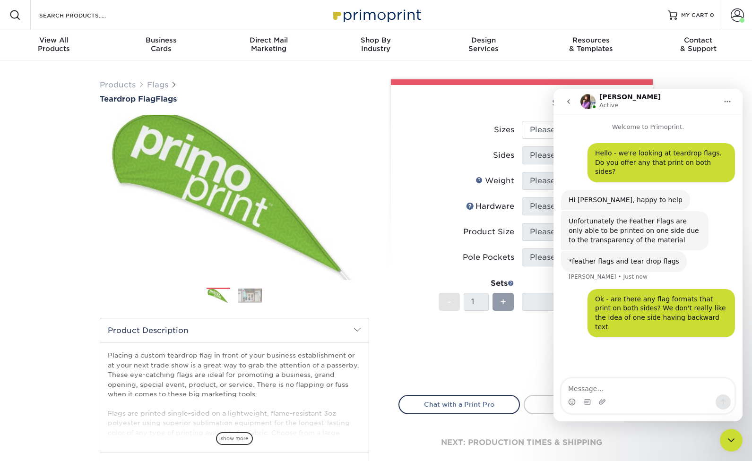
click at [680, 265] on div "*feather flags and tear drop flags [PERSON_NAME] • Just now" at bounding box center [648, 270] width 174 height 38
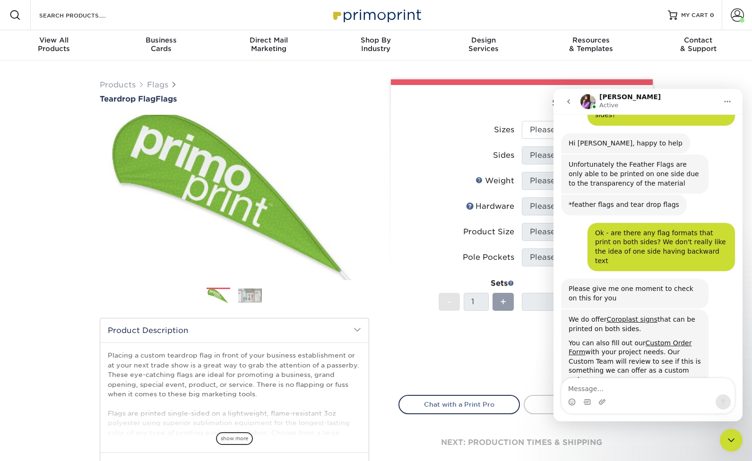
scroll to position [60, 0]
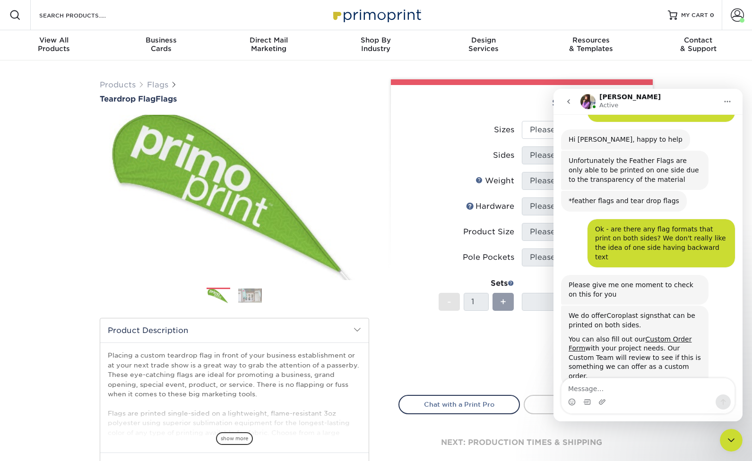
click at [625, 312] on link "Coroplast signs" at bounding box center [632, 316] width 51 height 8
click at [600, 393] on textarea "Message…" at bounding box center [647, 386] width 173 height 16
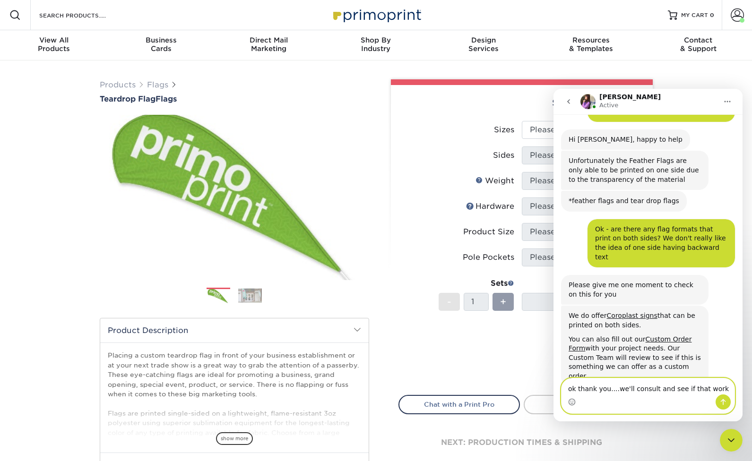
type textarea "ok thank you....we'll consult and see if that works"
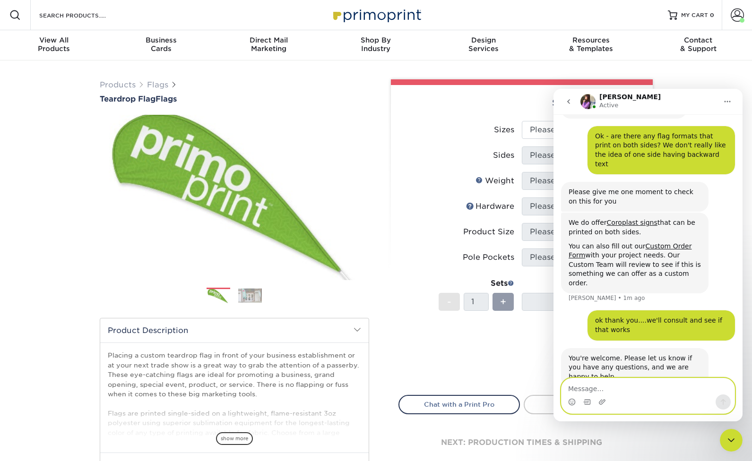
scroll to position [154, 0]
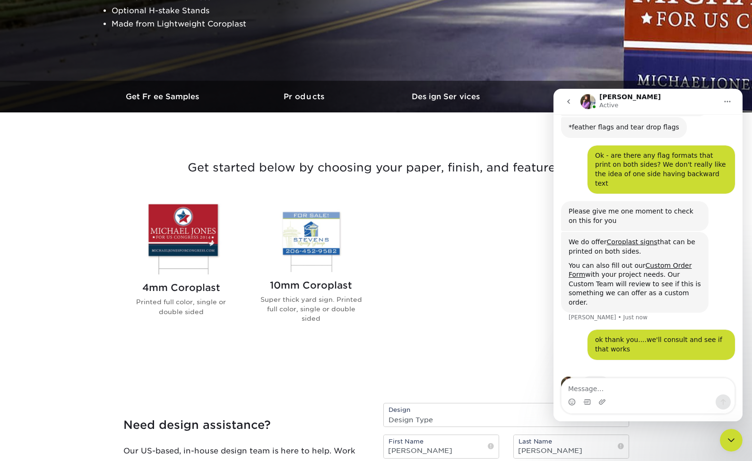
scroll to position [135, 0]
click at [566, 97] on button "go back" at bounding box center [568, 102] width 18 height 18
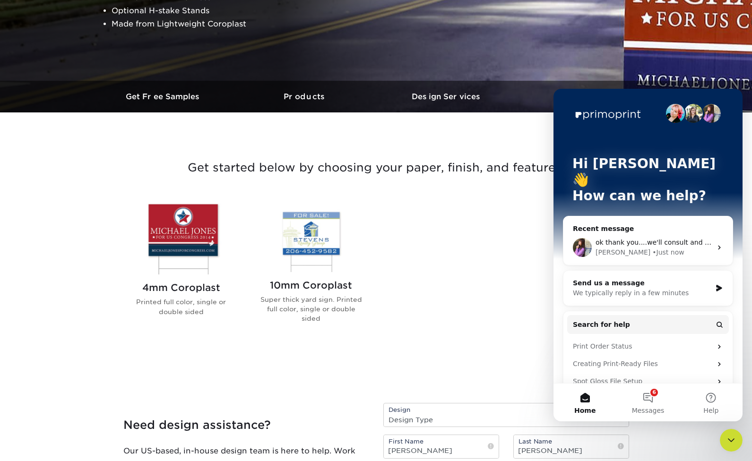
click at [475, 223] on div "4mm Coroplast Printed full color, single or double sided 10mm Coroplast Super t…" at bounding box center [376, 269] width 520 height 161
click at [497, 268] on div "4mm Coroplast Printed full color, single or double sided 10mm Coroplast Super t…" at bounding box center [376, 269] width 520 height 161
